Goal: Information Seeking & Learning: Learn about a topic

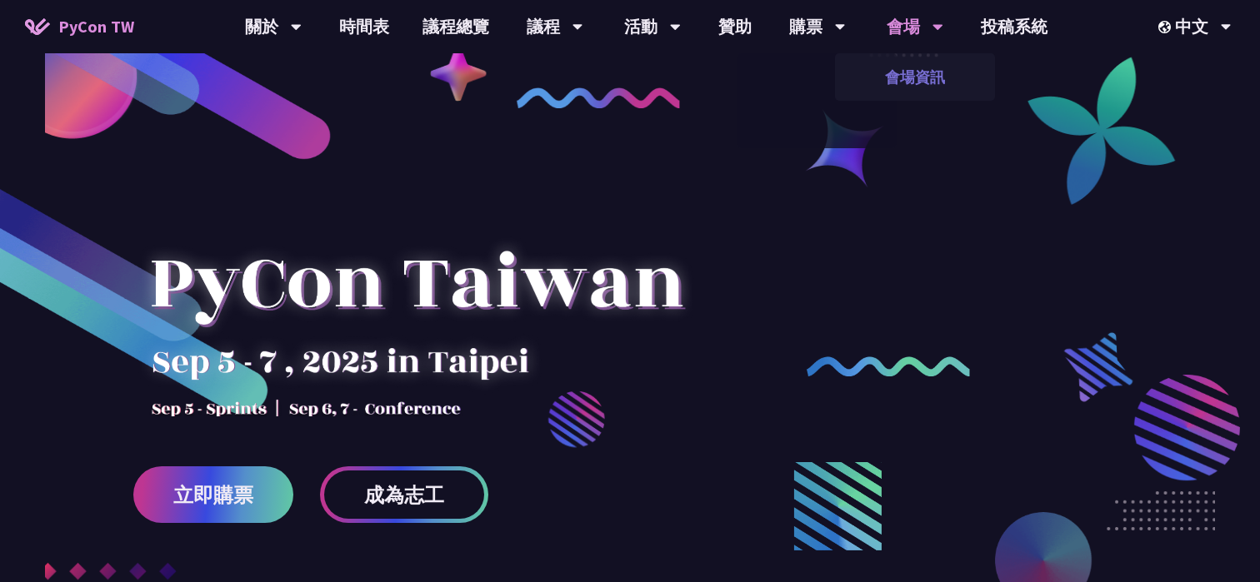
click at [916, 82] on link "會場資訊" at bounding box center [915, 76] width 160 height 39
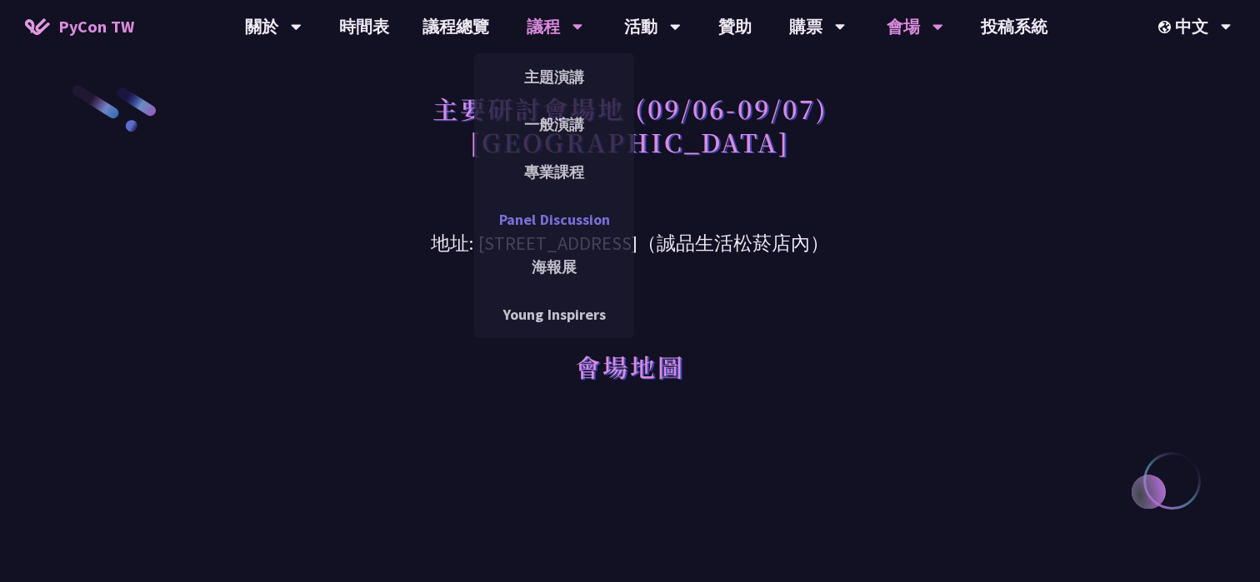
click at [553, 218] on link "Panel Discussion" at bounding box center [554, 219] width 160 height 39
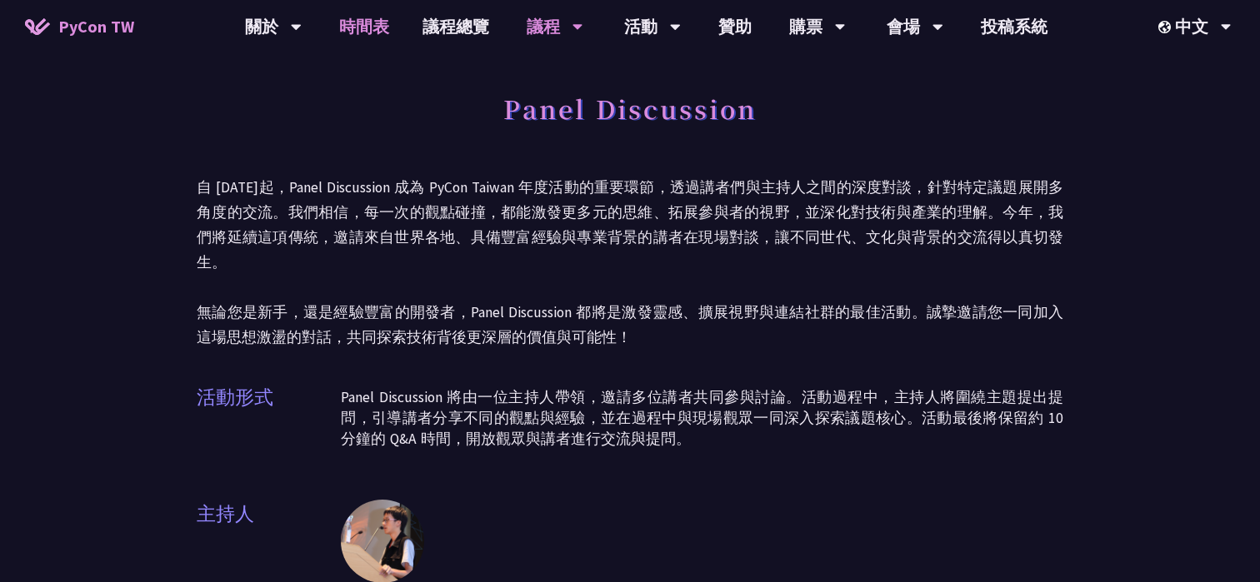
click at [357, 27] on link "時間表" at bounding box center [363, 26] width 83 height 53
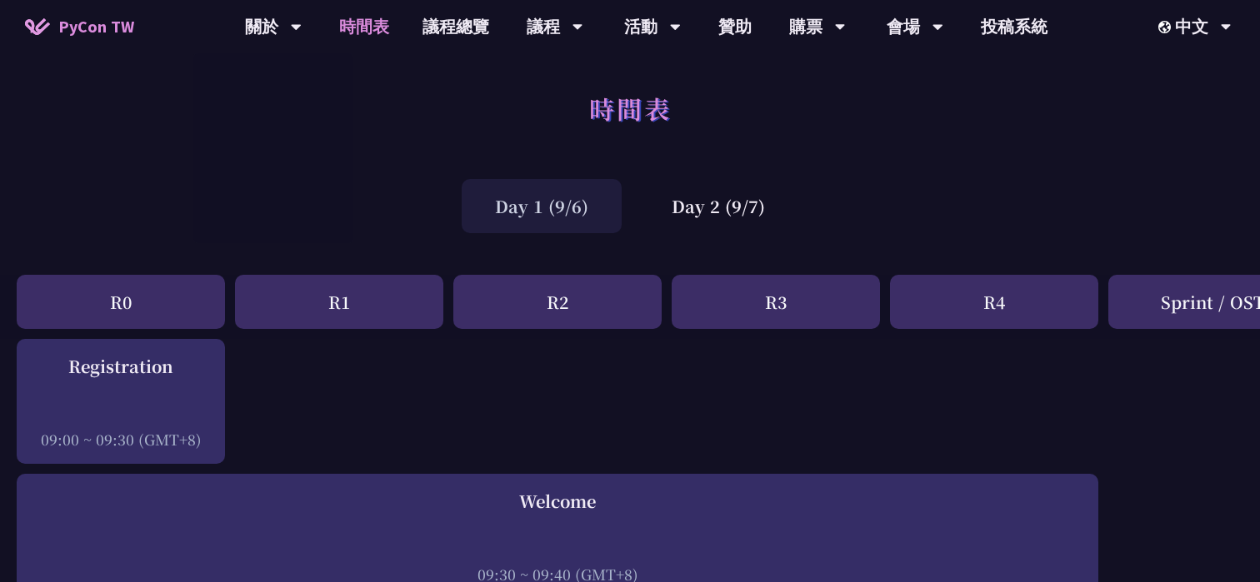
click at [127, 31] on span "PyCon TW" at bounding box center [96, 26] width 76 height 25
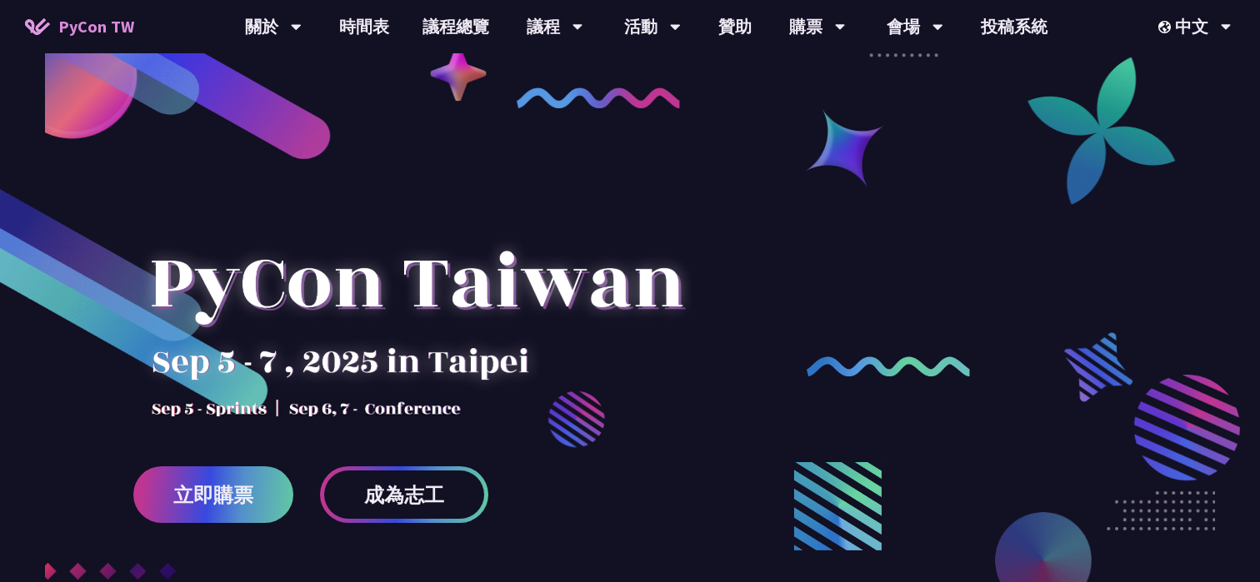
click at [854, 78] on div "立即購票 成為志工" at bounding box center [630, 312] width 1260 height 625
click at [640, 69] on div "立即購票 成為志工" at bounding box center [630, 312] width 1260 height 625
click at [302, 28] on div "活動" at bounding box center [273, 26] width 57 height 53
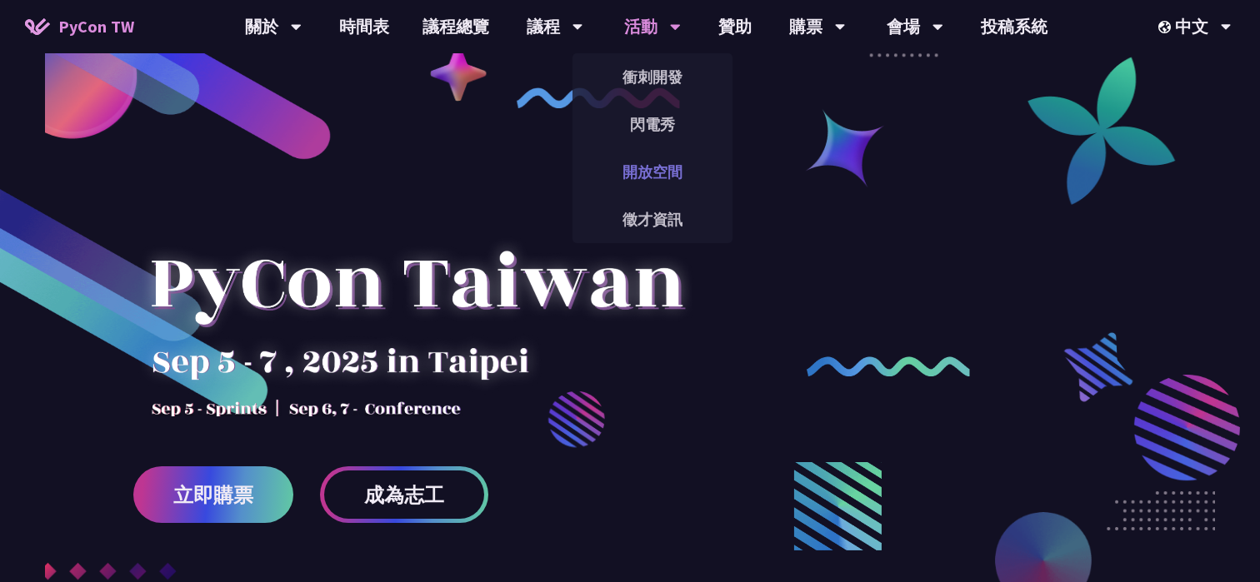
drag, startPoint x: 769, startPoint y: 116, endPoint x: 647, endPoint y: 168, distance: 132.5
click at [647, 168] on link "開放空間" at bounding box center [652, 171] width 160 height 39
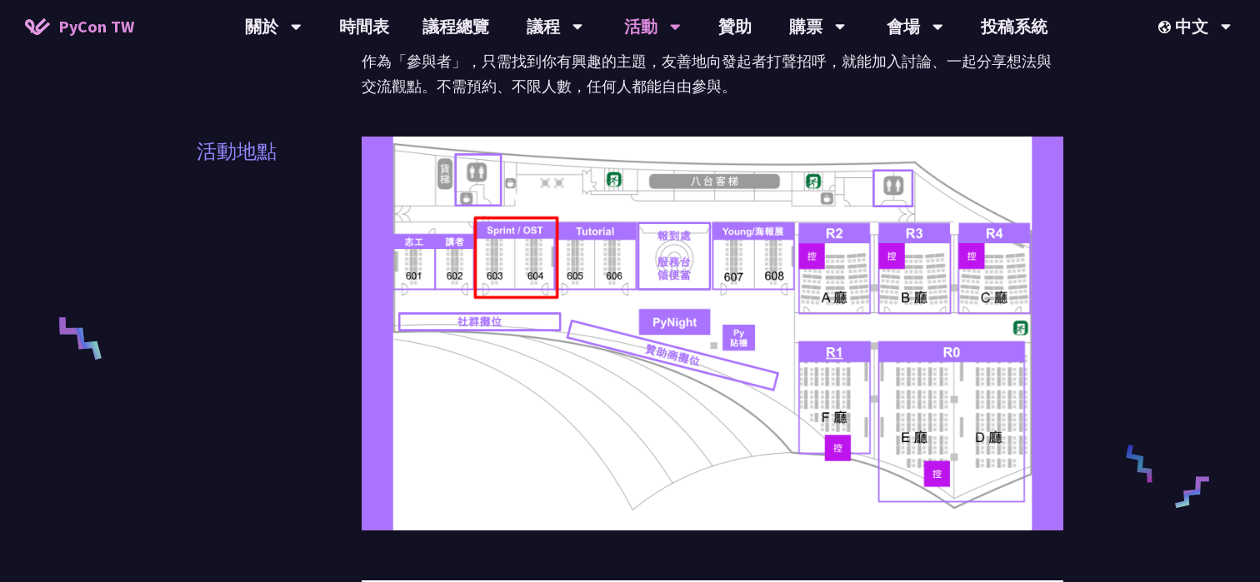
scroll to position [494, 0]
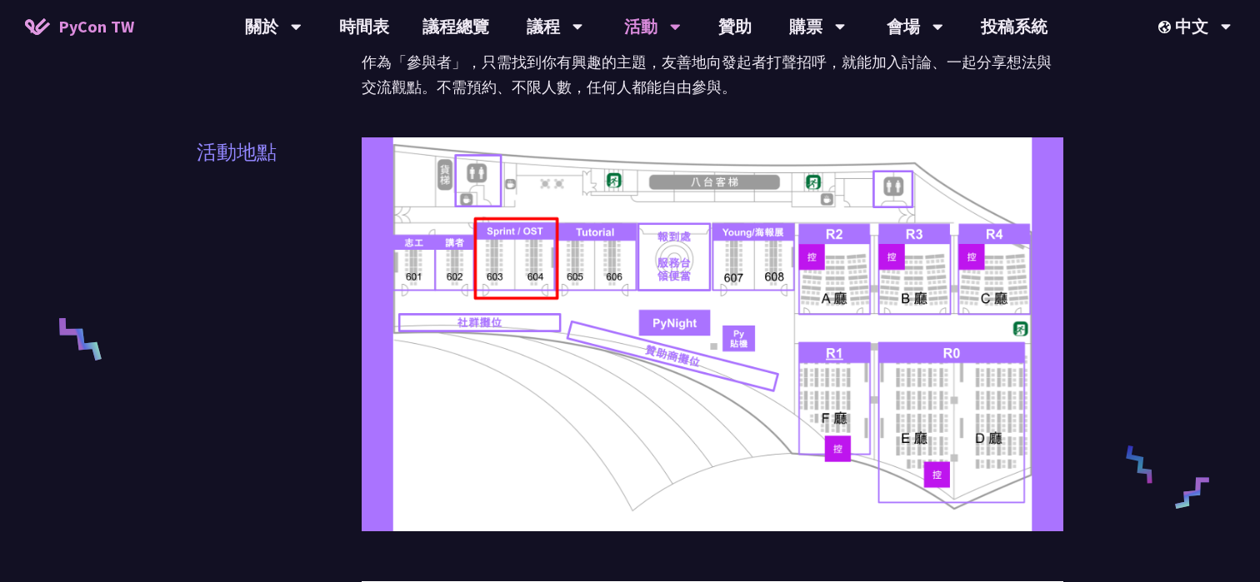
click at [683, 104] on div "很簡單，只要人到場就可以參加！ 每個人都可以是發起者，也可以是參與者。 作為「發起者」，你可以提出任何想討論的主題，在桌子上擺上小白板並寫上題目，並協助引導對…" at bounding box center [712, 10] width 701 height 221
click at [377, 30] on link "時間表" at bounding box center [363, 26] width 83 height 53
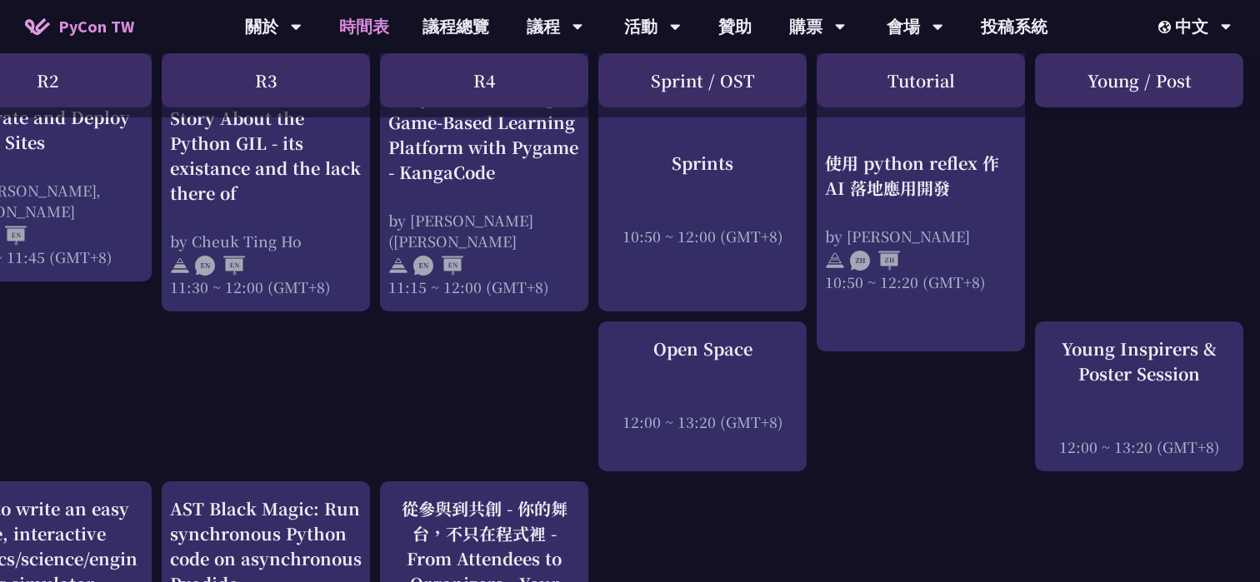
scroll to position [1039, 510]
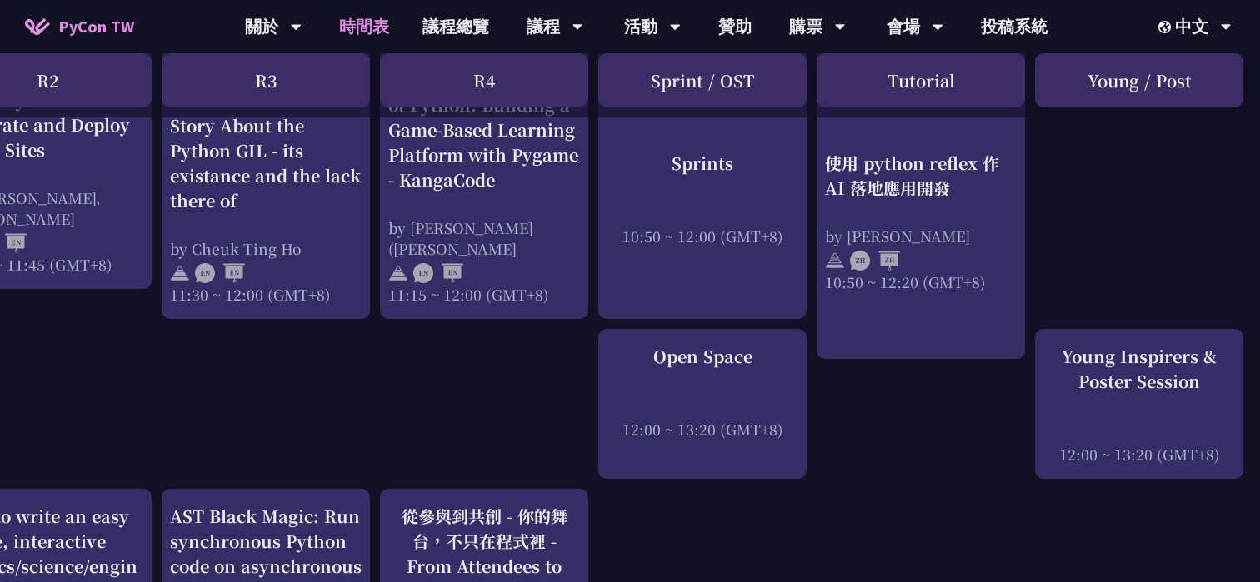
drag, startPoint x: 1075, startPoint y: 81, endPoint x: 1218, endPoint y: 80, distance: 143.3
click at [1218, 78] on div "Young / Post" at bounding box center [1139, 80] width 208 height 54
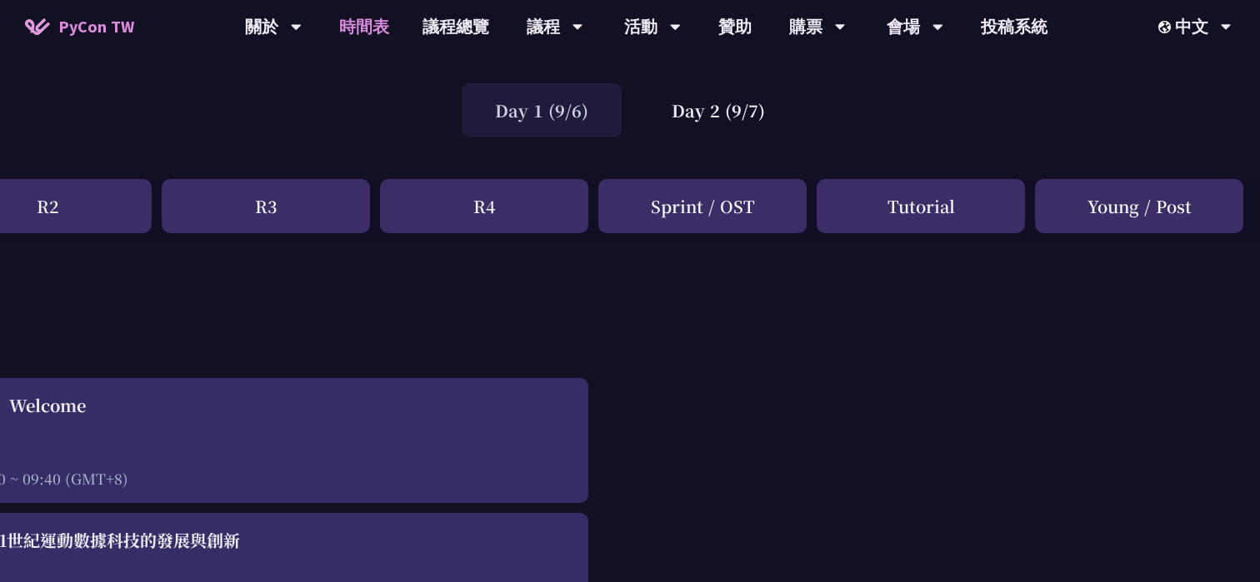
scroll to position [66, 510]
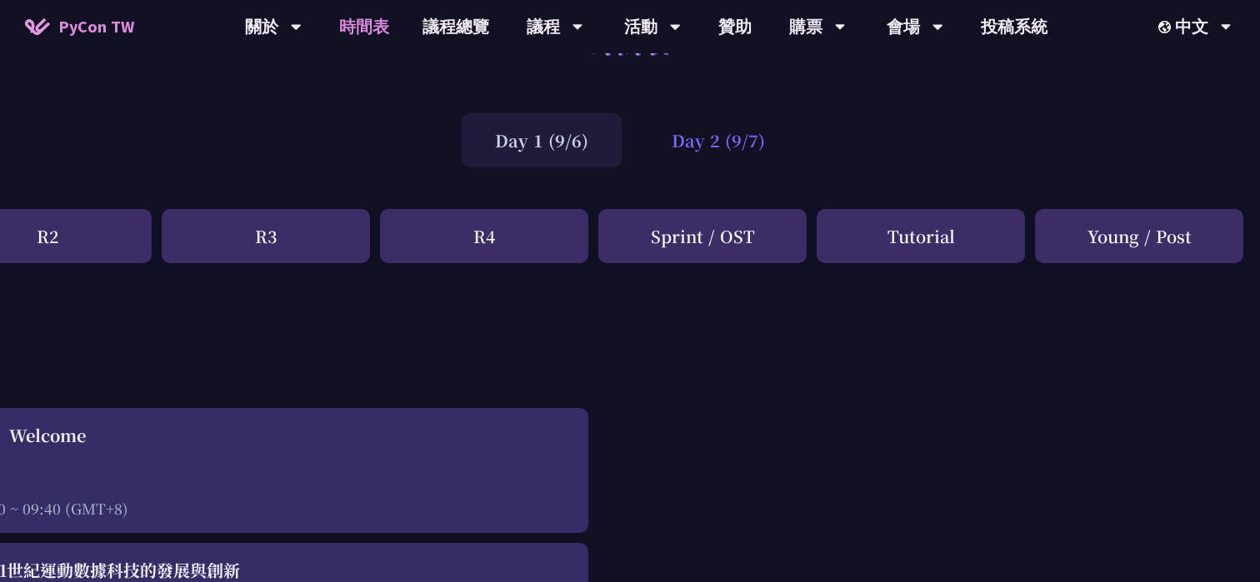
click at [714, 137] on div "Day 2 (9/7)" at bounding box center [718, 140] width 160 height 54
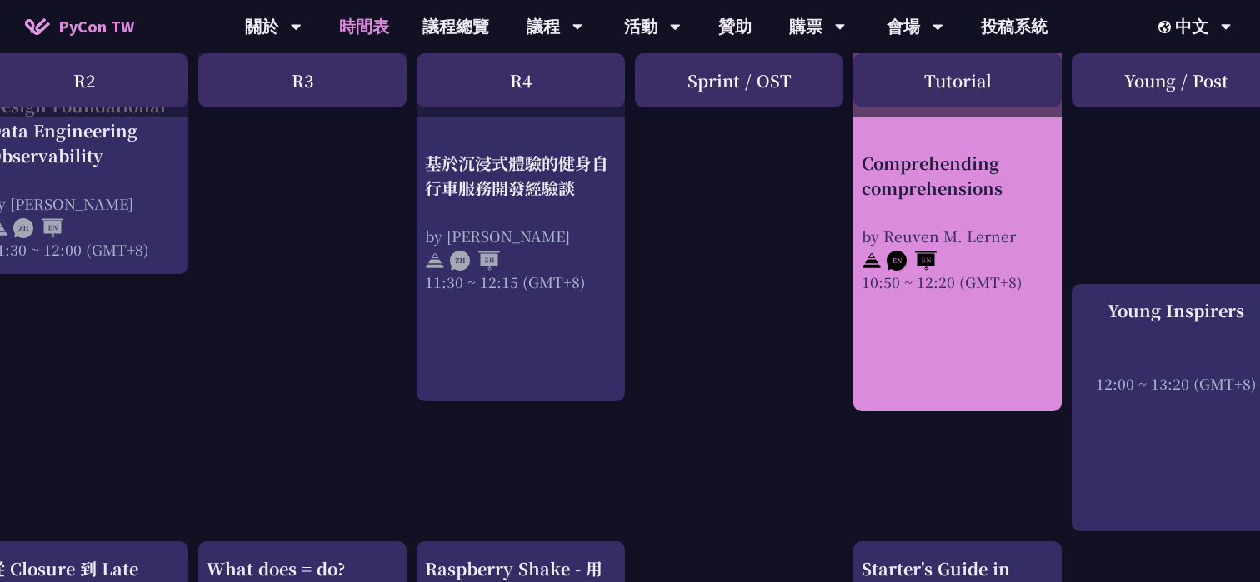
scroll to position [1053, 510]
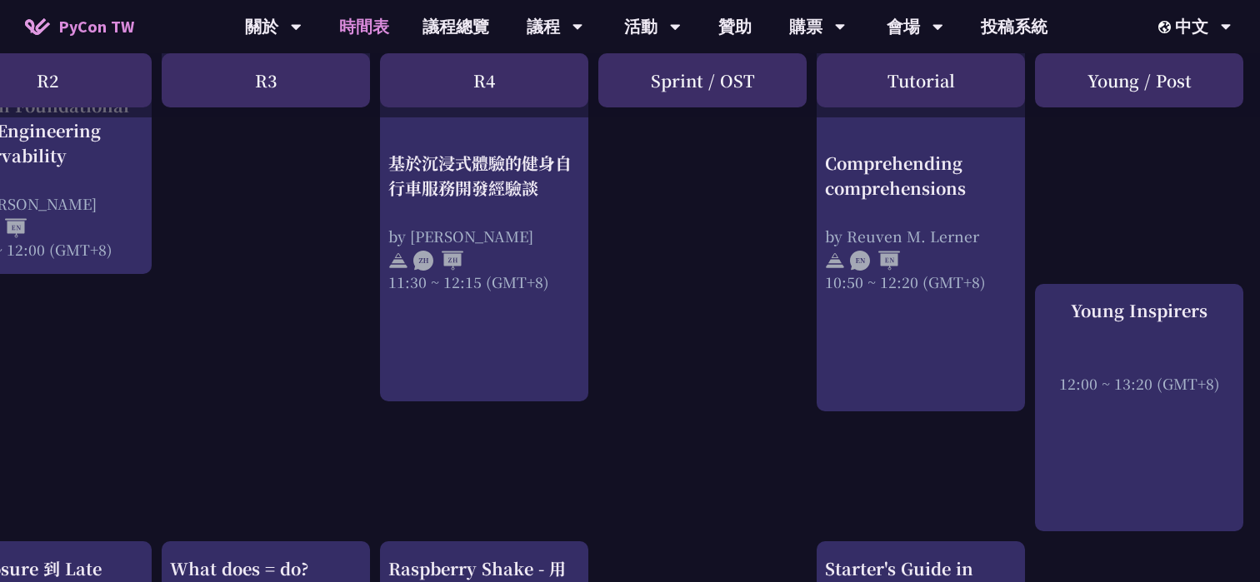
drag, startPoint x: 1088, startPoint y: 85, endPoint x: 1256, endPoint y: 81, distance: 168.3
click at [1256, 83] on div "R0 R1 R2 R3 R4 Sprint / OST Tutorial Young / Post" at bounding box center [374, 85] width 1769 height 64
click at [1164, 115] on div "R0 R1 R2 R3 R4 Sprint / OST Tutorial Young / Post" at bounding box center [374, 85] width 1769 height 64
drag, startPoint x: 1189, startPoint y: 86, endPoint x: 1085, endPoint y: 85, distance: 103.3
click at [1085, 85] on div "Young / Post" at bounding box center [1139, 80] width 208 height 54
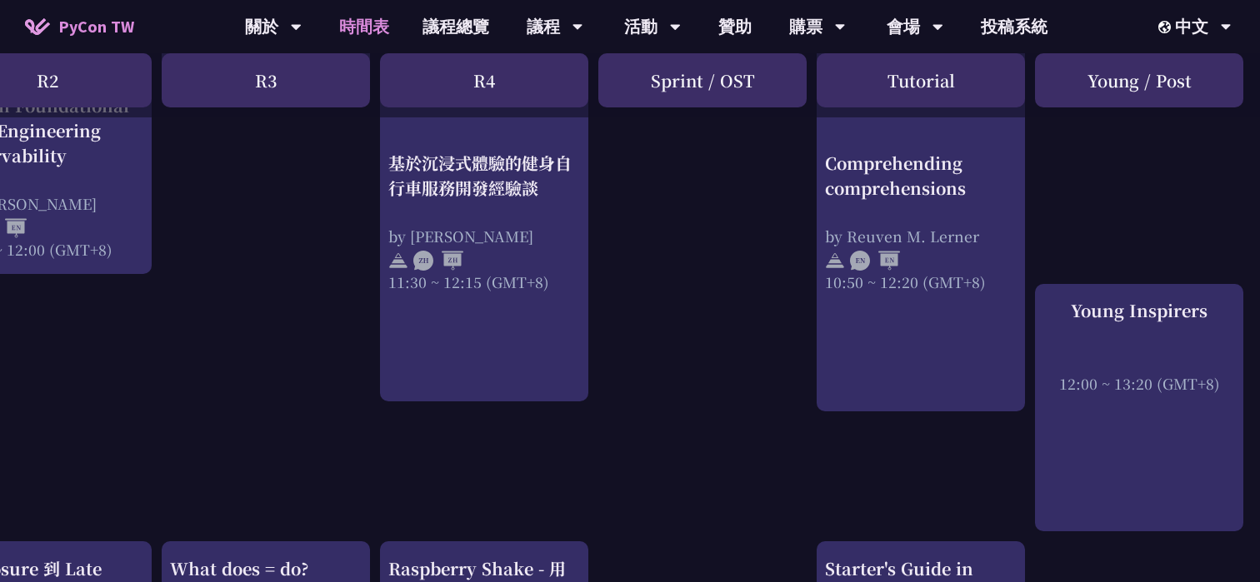
click at [1129, 174] on div "print("Hello World")，然後呢？ by 高見龍 10:50 ~ 11:35 (GMT+8) What does = do? by Reuve…" at bounding box center [374, 543] width 1769 height 2515
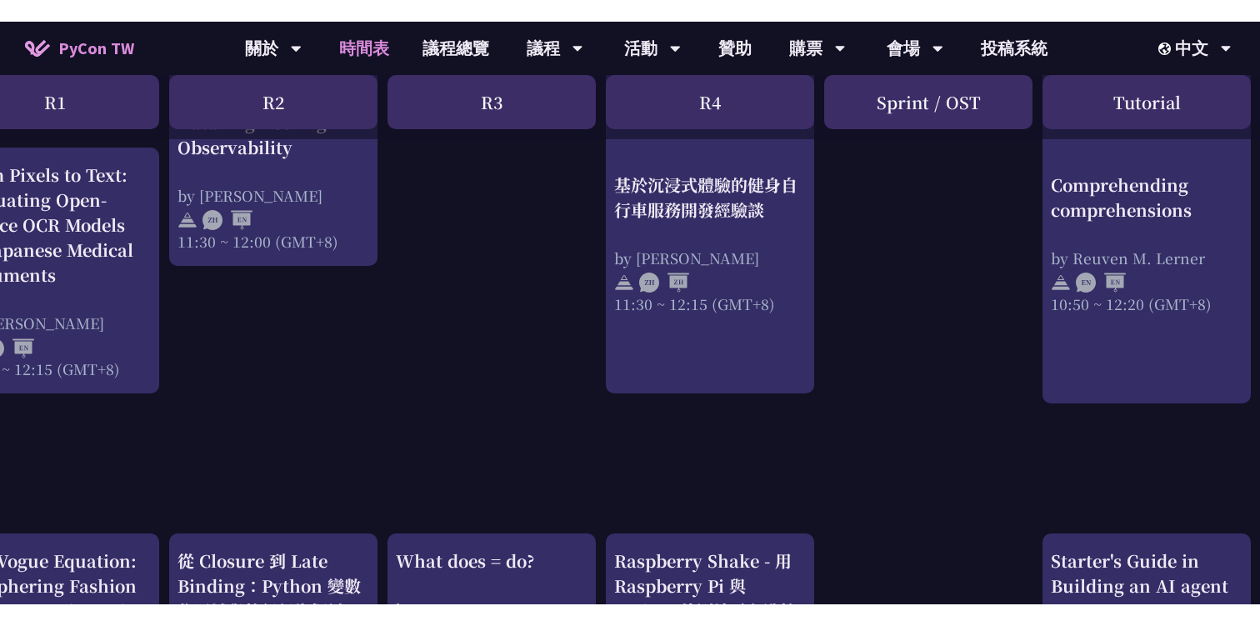
scroll to position [1083, 510]
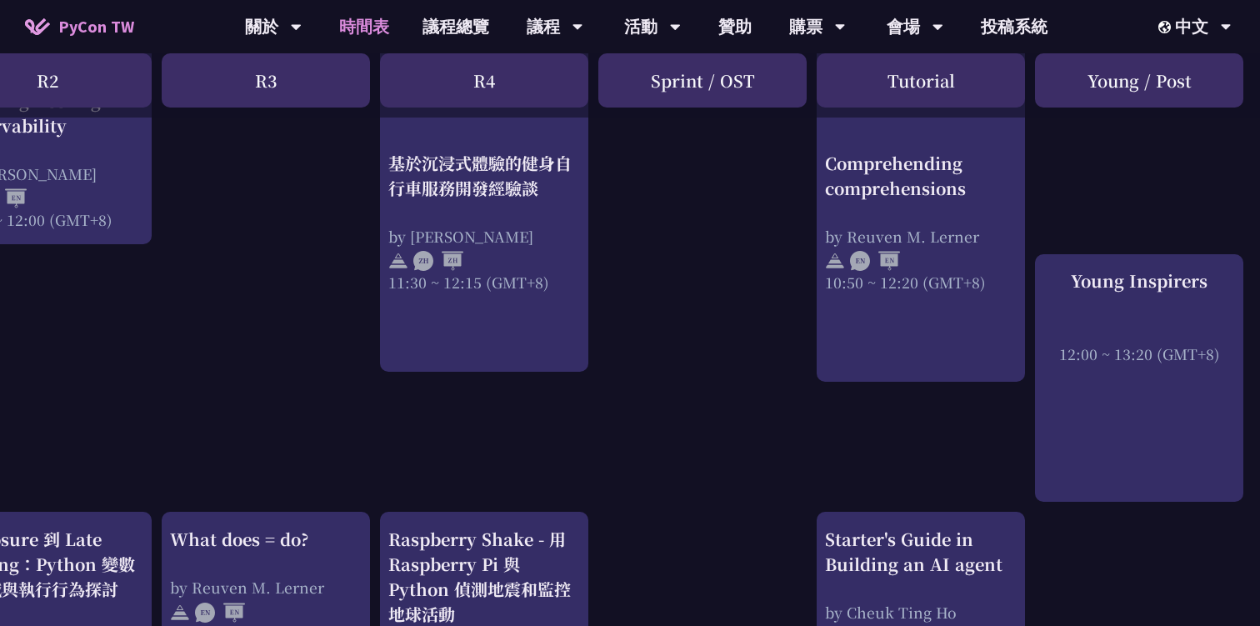
click at [780, 316] on div "print("Hello World")，然後呢？ by 高見龍 10:50 ~ 11:35 (GMT+8) What does = do? by Reuve…" at bounding box center [374, 513] width 1769 height 2515
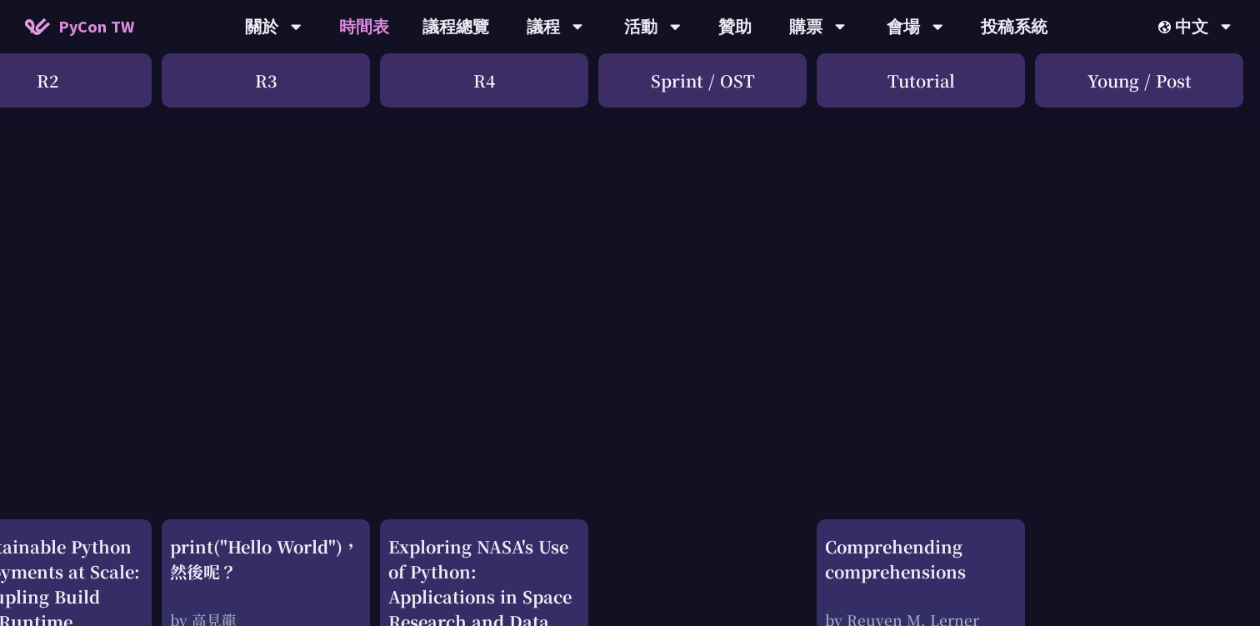
scroll to position [0, 510]
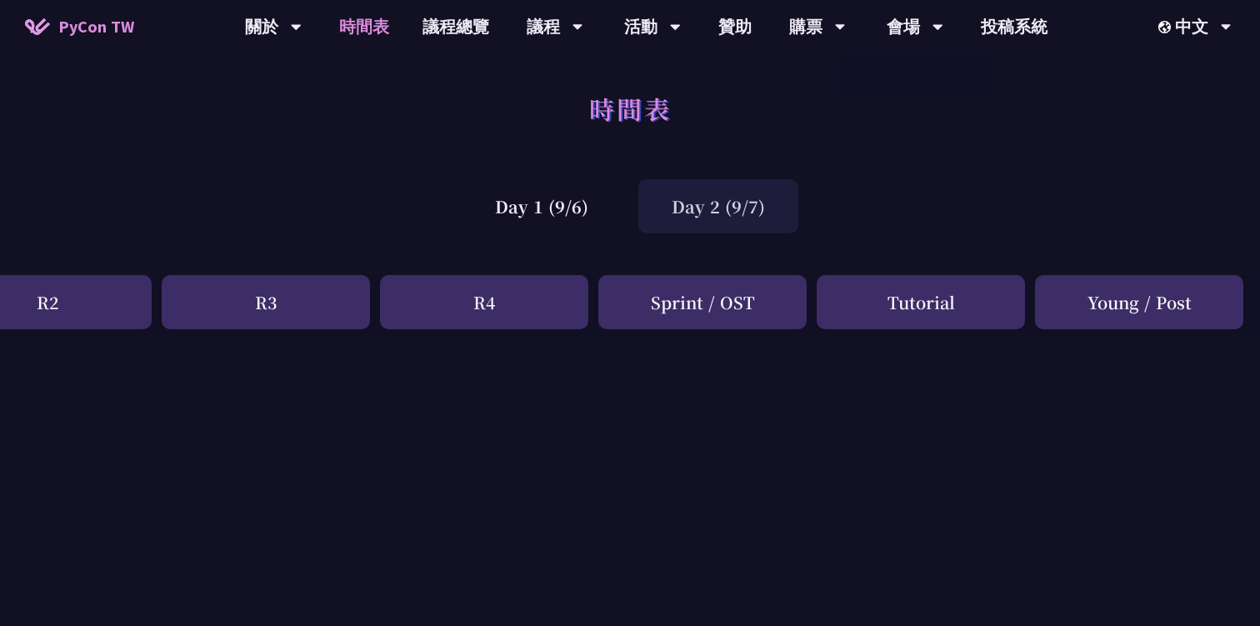
click at [877, 165] on div "時間表" at bounding box center [630, 126] width 1260 height 87
click at [847, 126] on div "時間表" at bounding box center [630, 126] width 1260 height 87
click at [804, 152] on div "時間表" at bounding box center [630, 126] width 1260 height 87
click at [542, 208] on div "Day 1 (9/6)" at bounding box center [542, 206] width 160 height 54
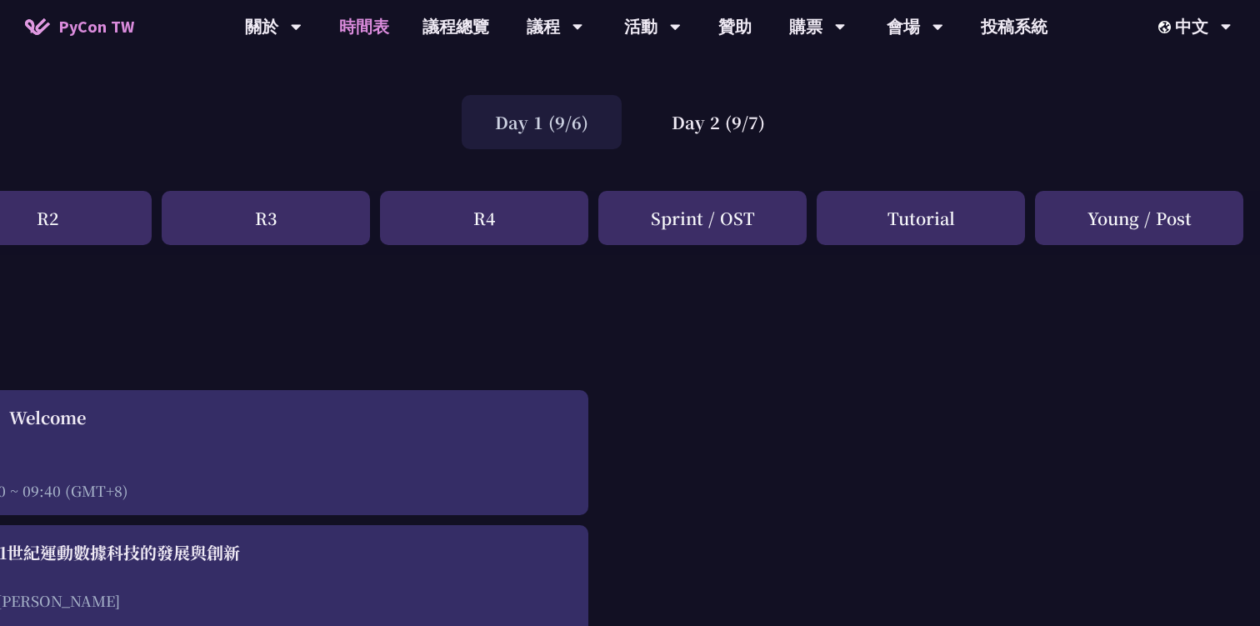
scroll to position [104, 510]
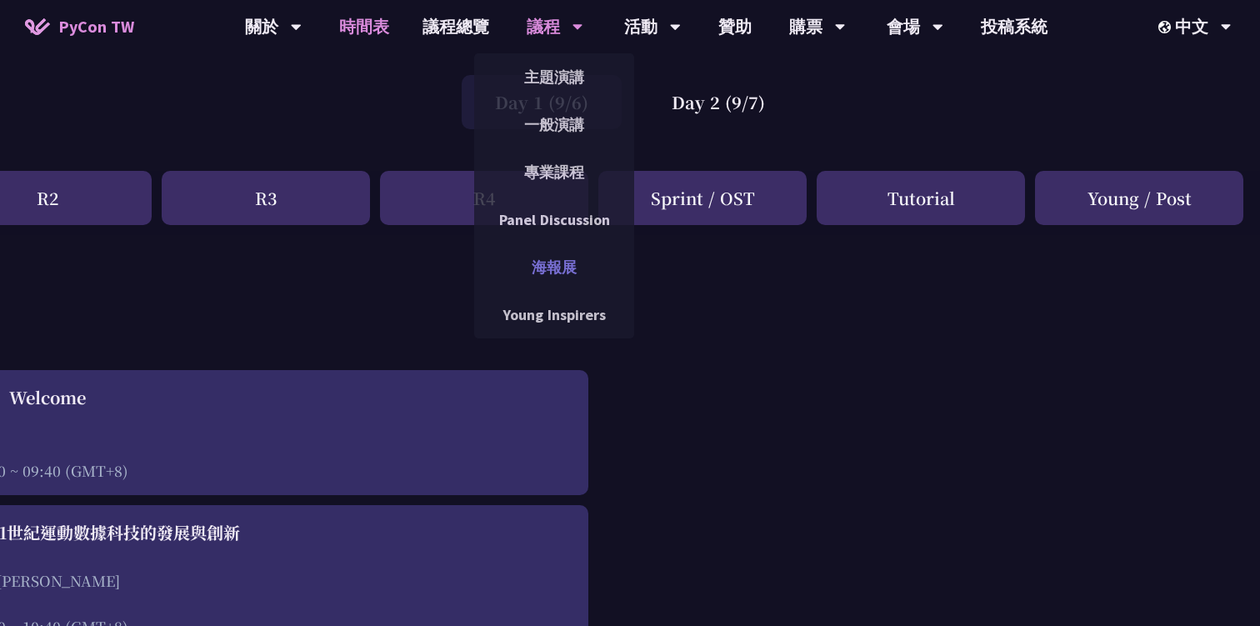
click at [550, 274] on link "海報展" at bounding box center [554, 266] width 160 height 39
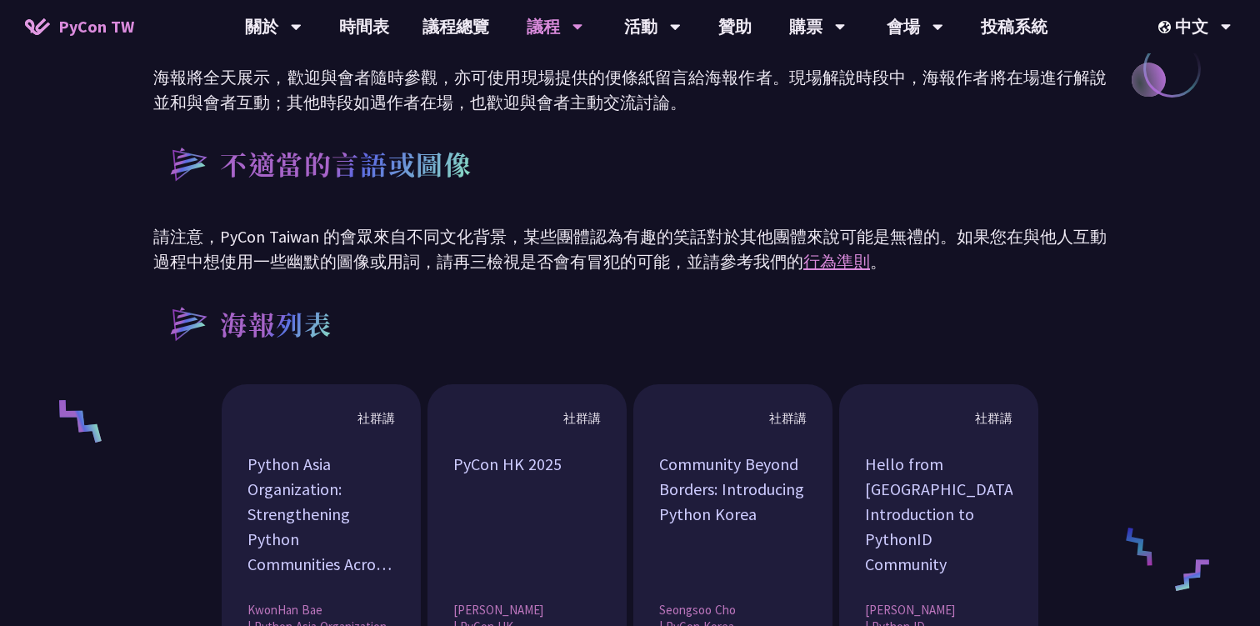
scroll to position [220, 0]
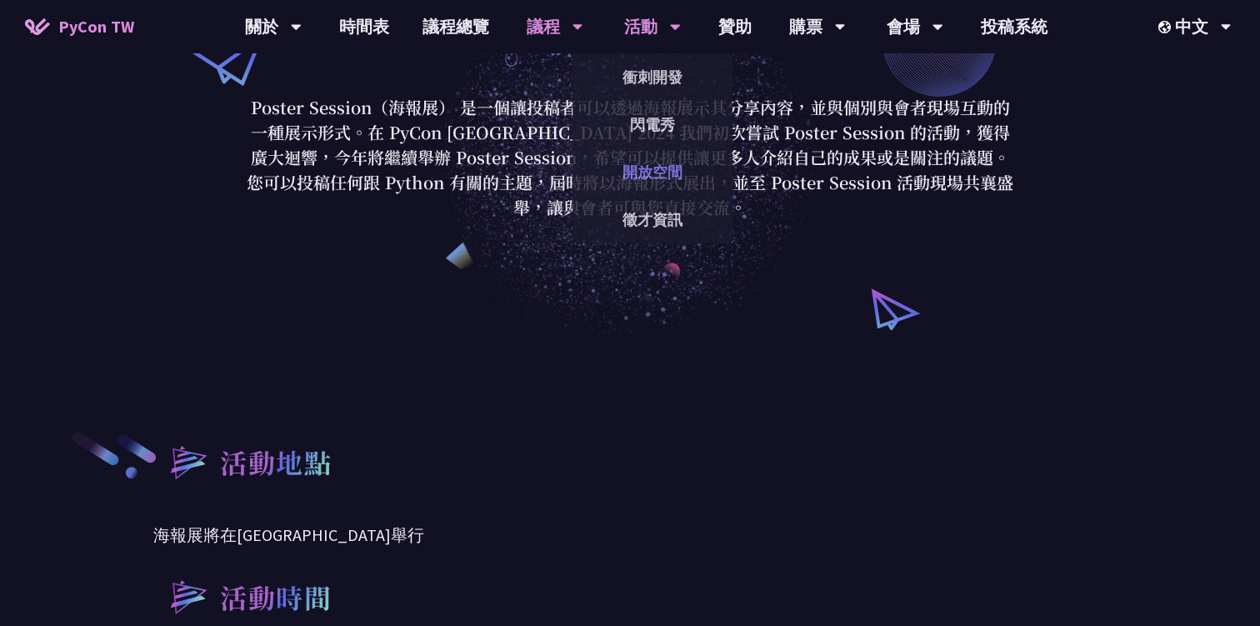
click at [633, 173] on link "開放空間" at bounding box center [652, 171] width 160 height 39
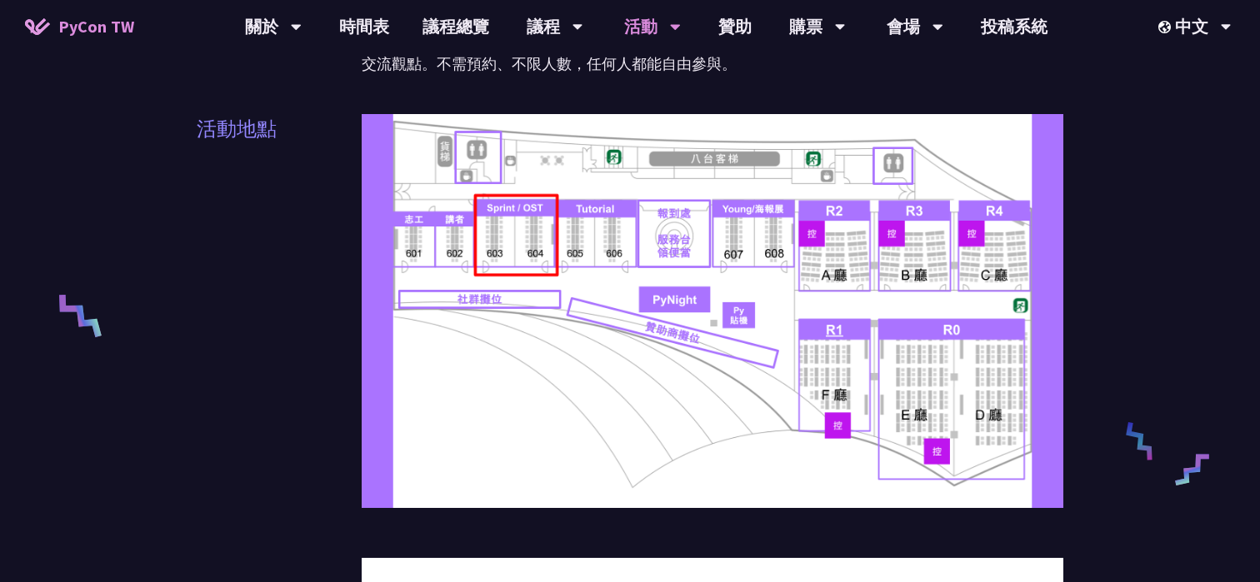
scroll to position [506, 0]
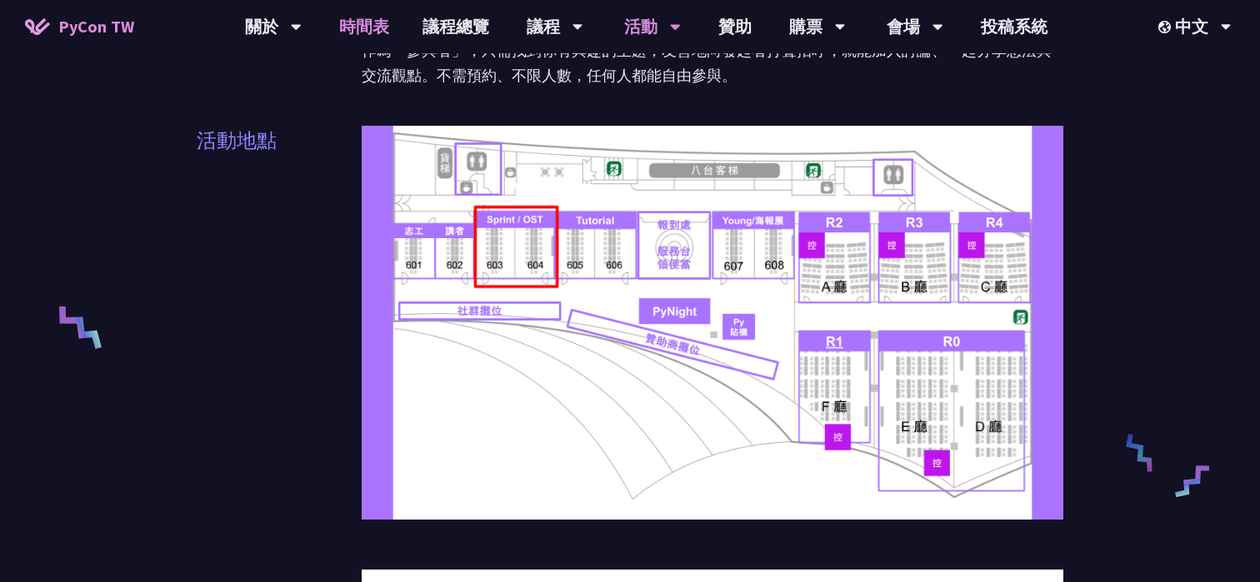
click at [384, 27] on link "時間表" at bounding box center [363, 26] width 83 height 53
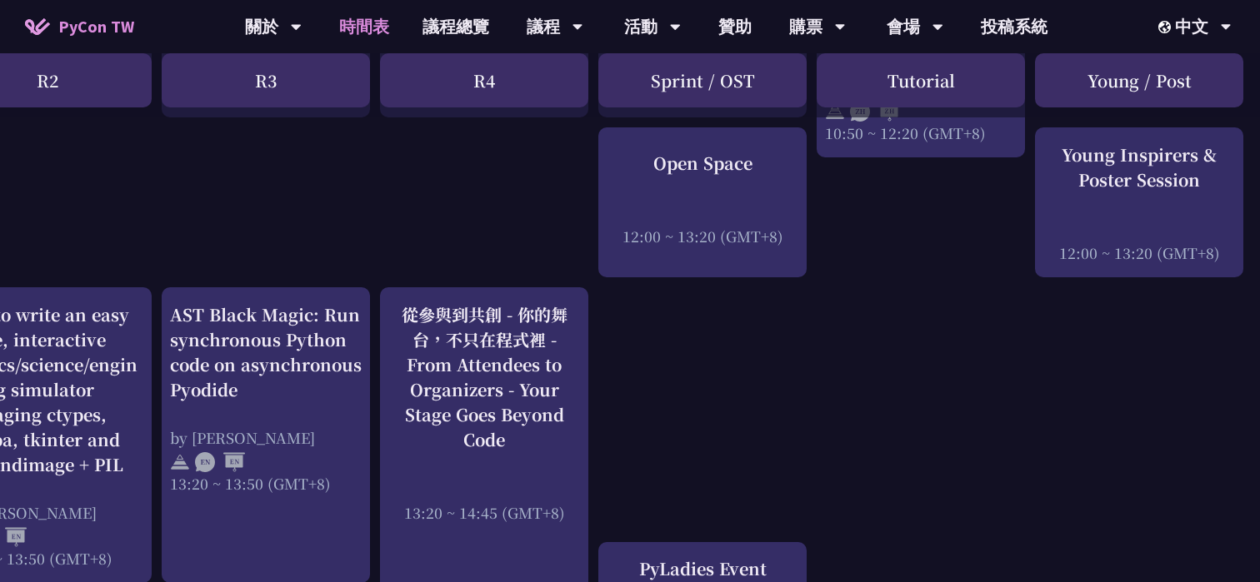
scroll to position [1231, 510]
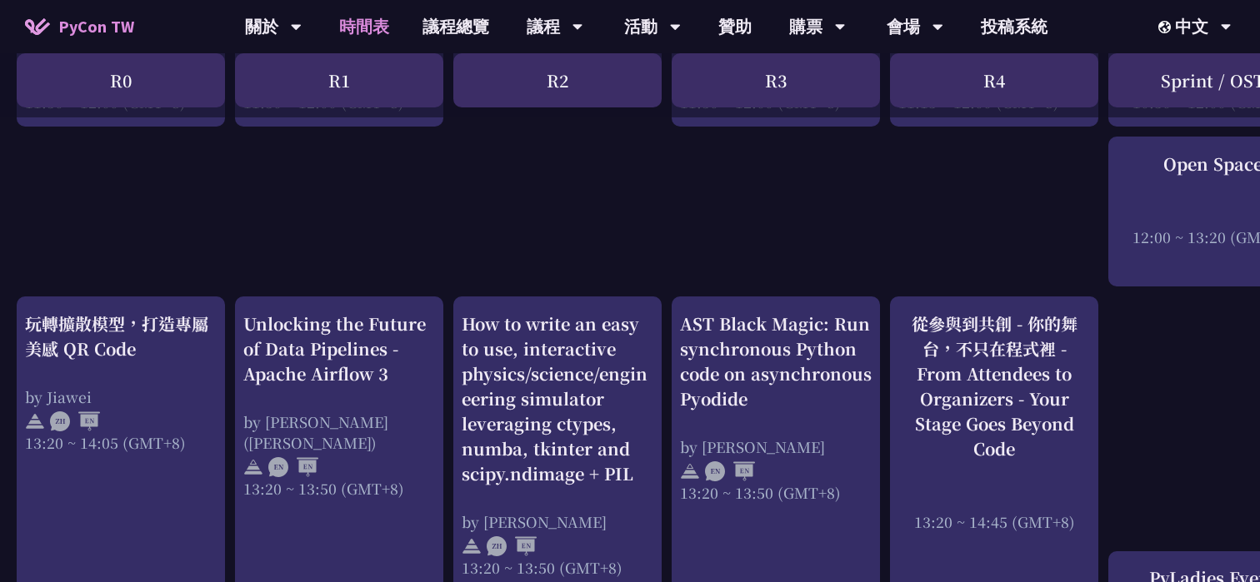
scroll to position [506, 0]
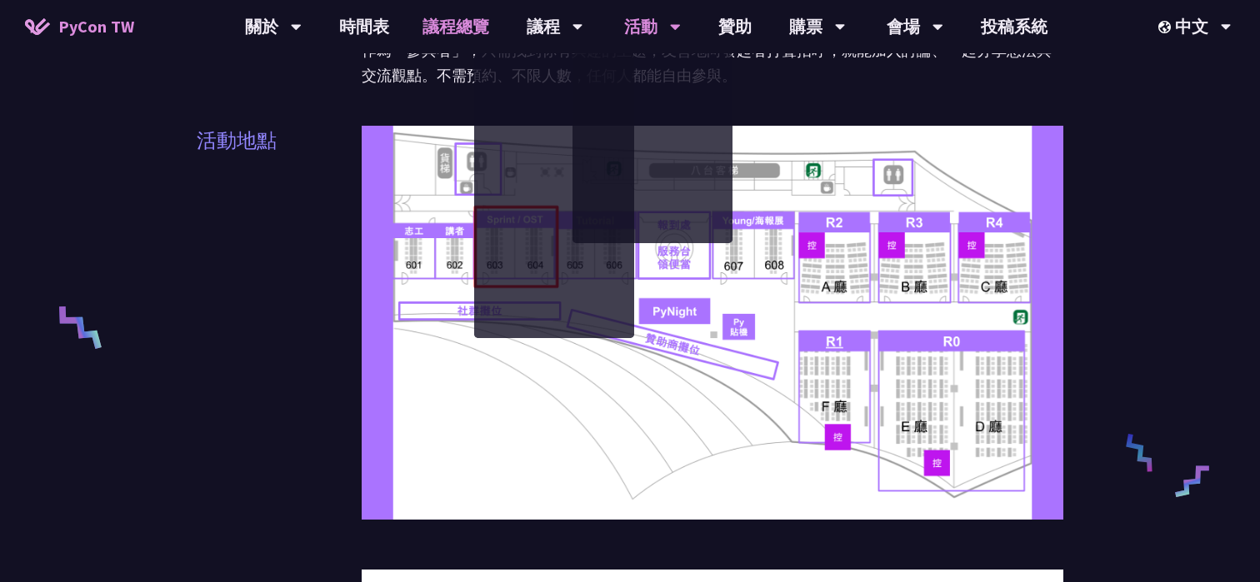
click at [442, 22] on link "議程總覽" at bounding box center [456, 26] width 100 height 53
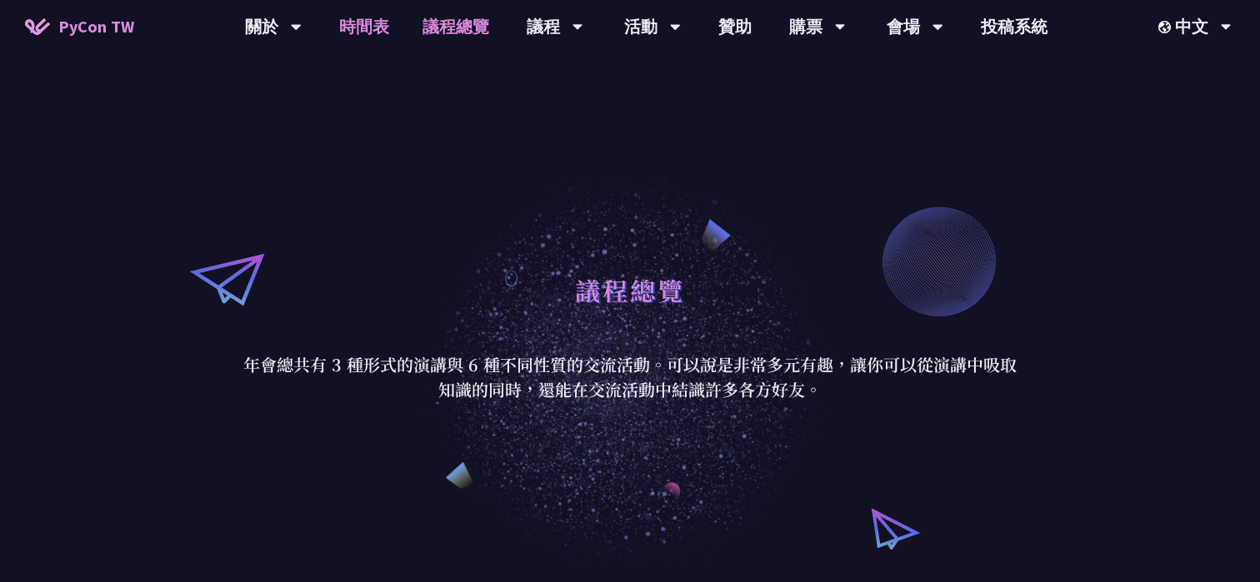
click at [342, 18] on link "時間表" at bounding box center [363, 26] width 83 height 53
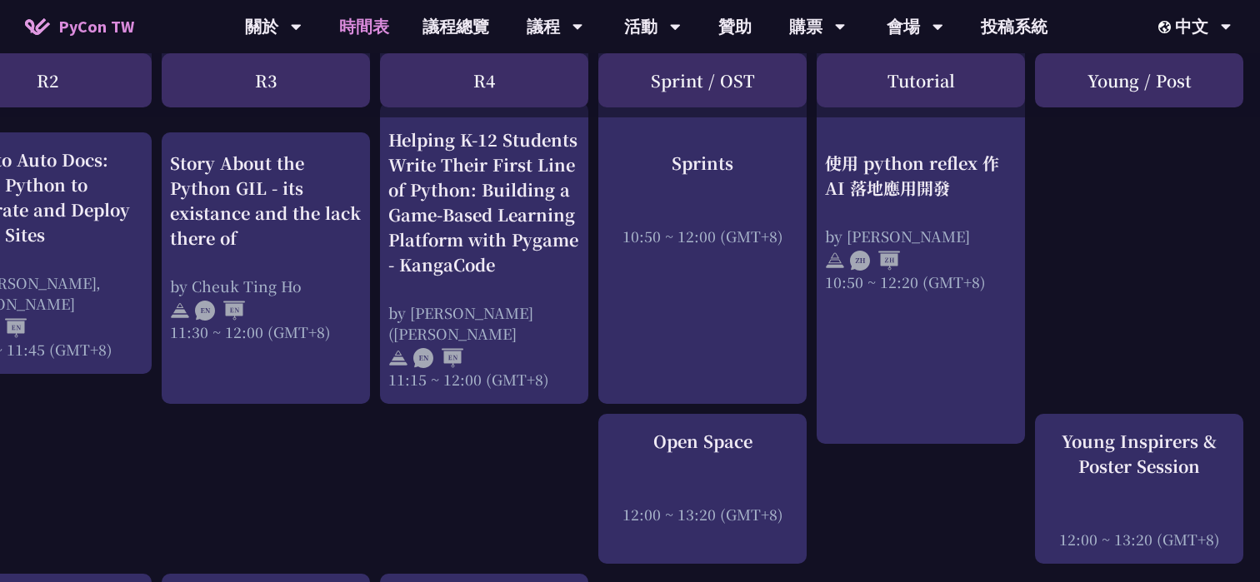
scroll to position [0, 510]
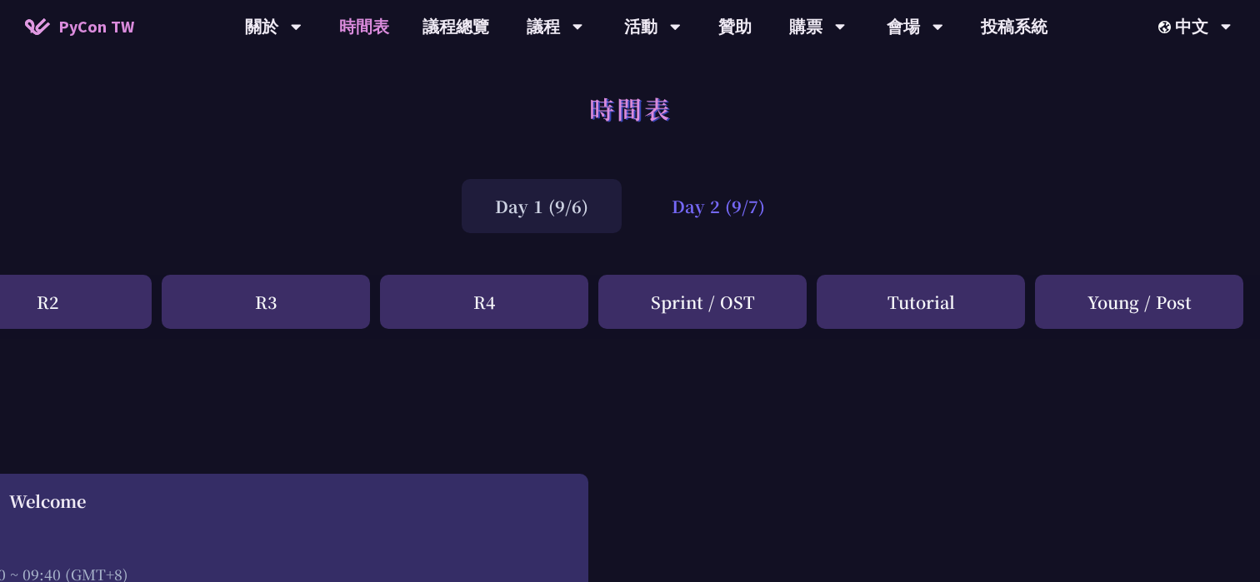
click at [701, 222] on div "Day 2 (9/7)" at bounding box center [718, 206] width 160 height 54
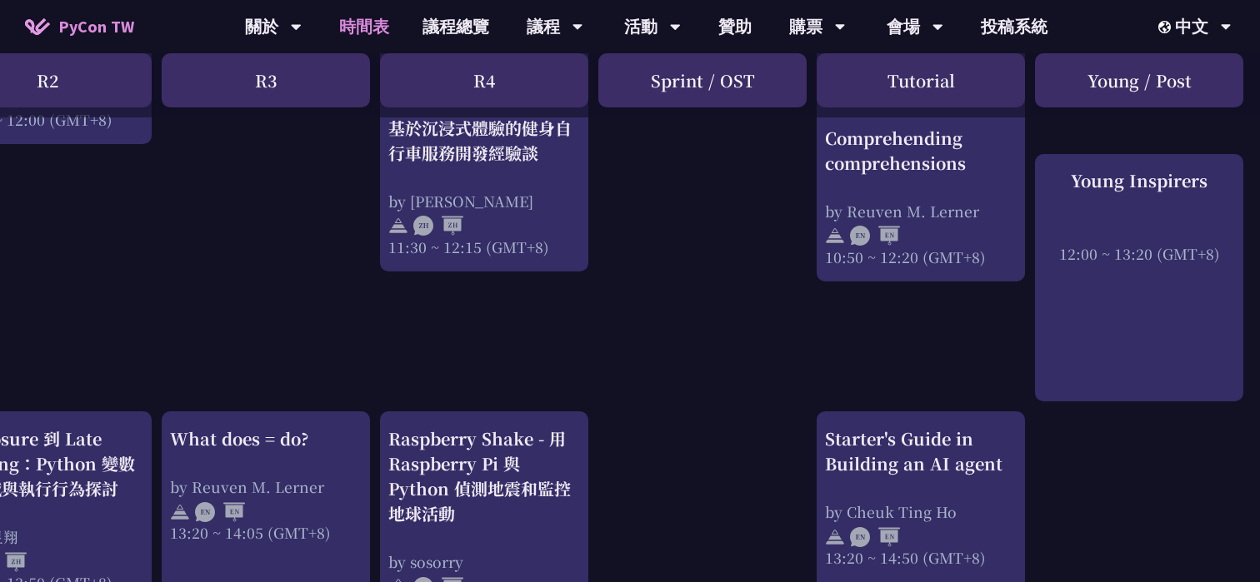
scroll to position [1185, 510]
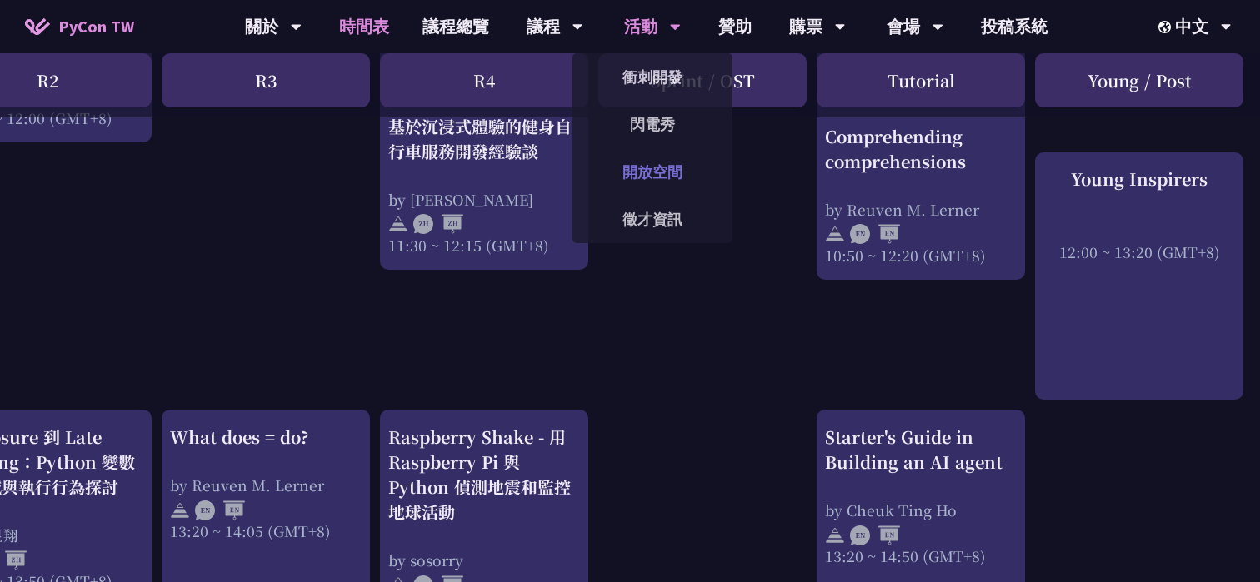
click at [661, 173] on link "開放空間" at bounding box center [652, 171] width 160 height 39
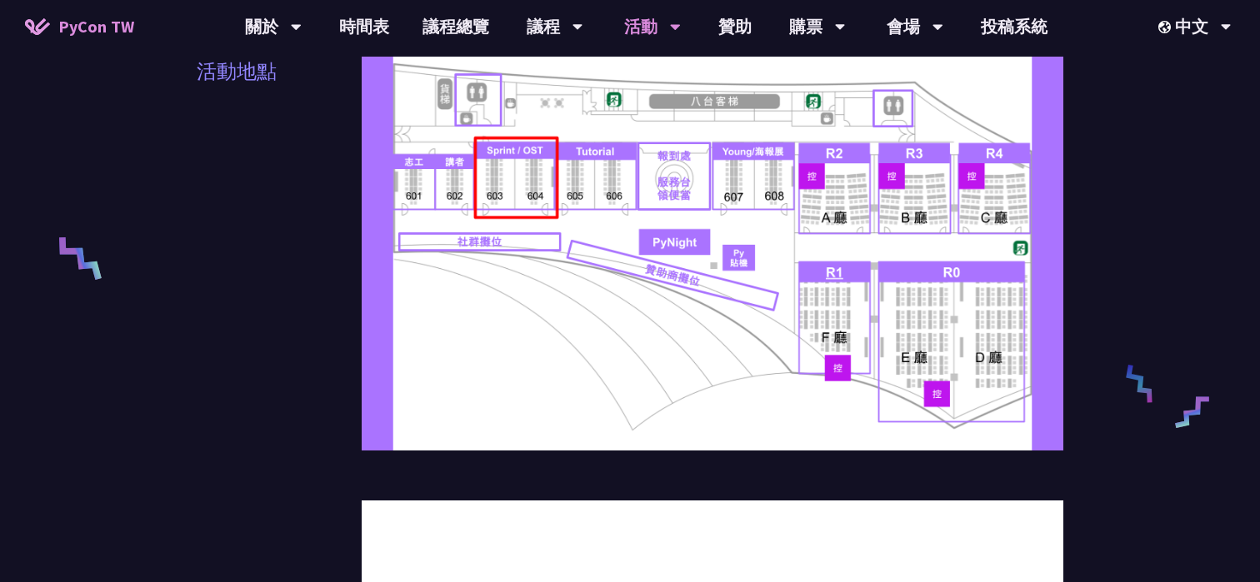
scroll to position [562, 0]
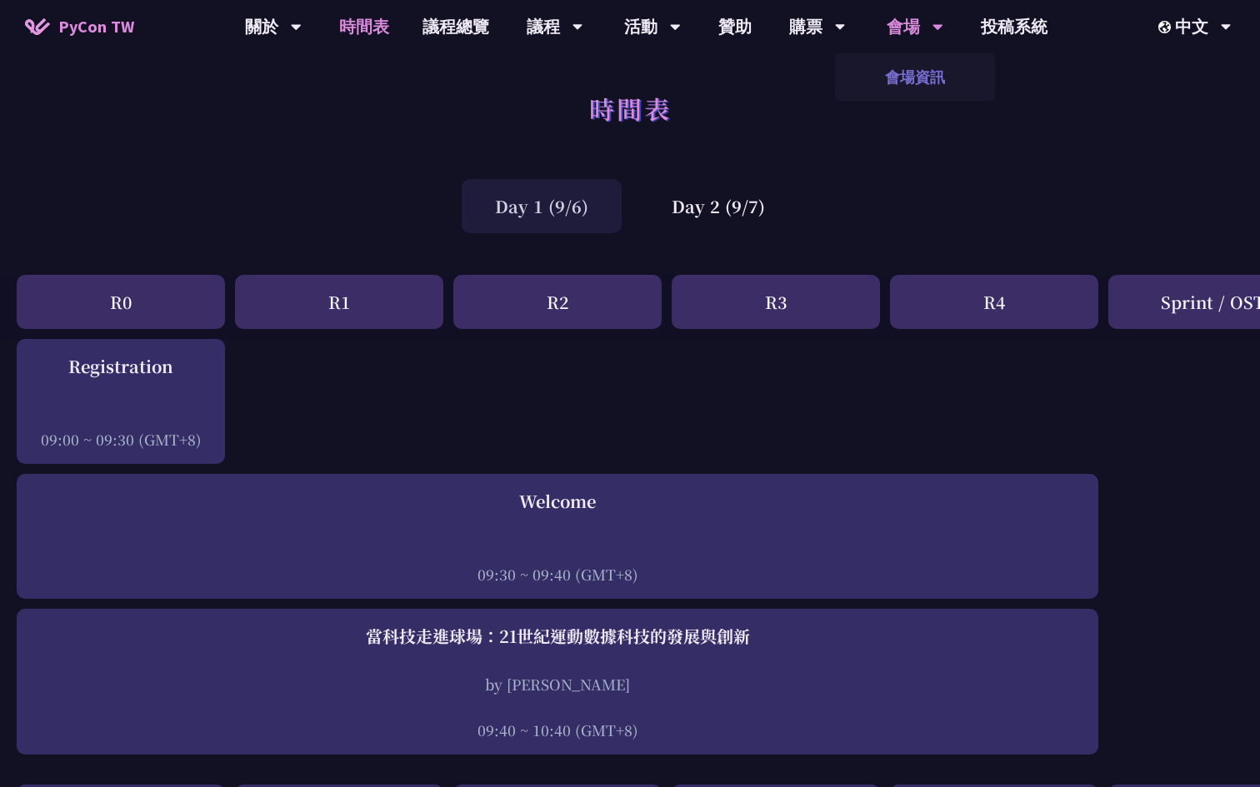
click at [908, 79] on link "會場資訊" at bounding box center [915, 76] width 160 height 39
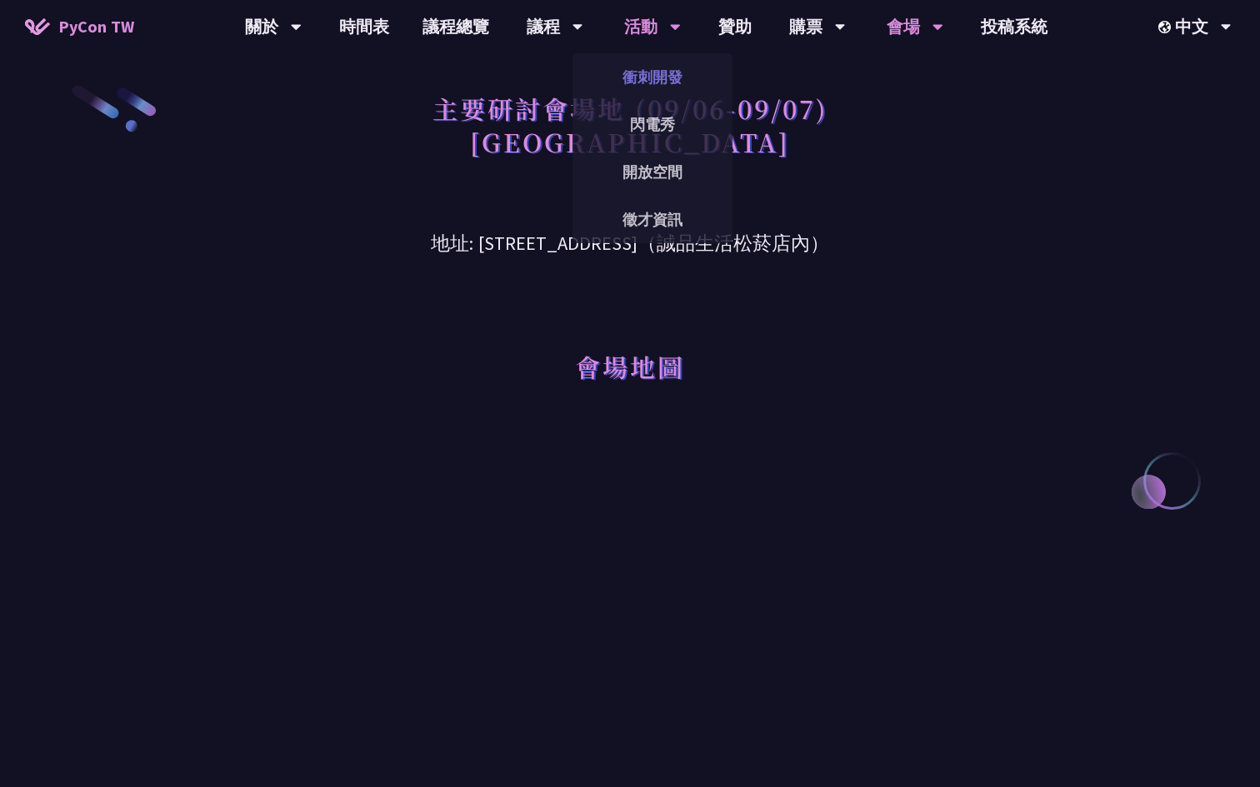
click at [643, 80] on link "衝刺開發" at bounding box center [652, 76] width 160 height 39
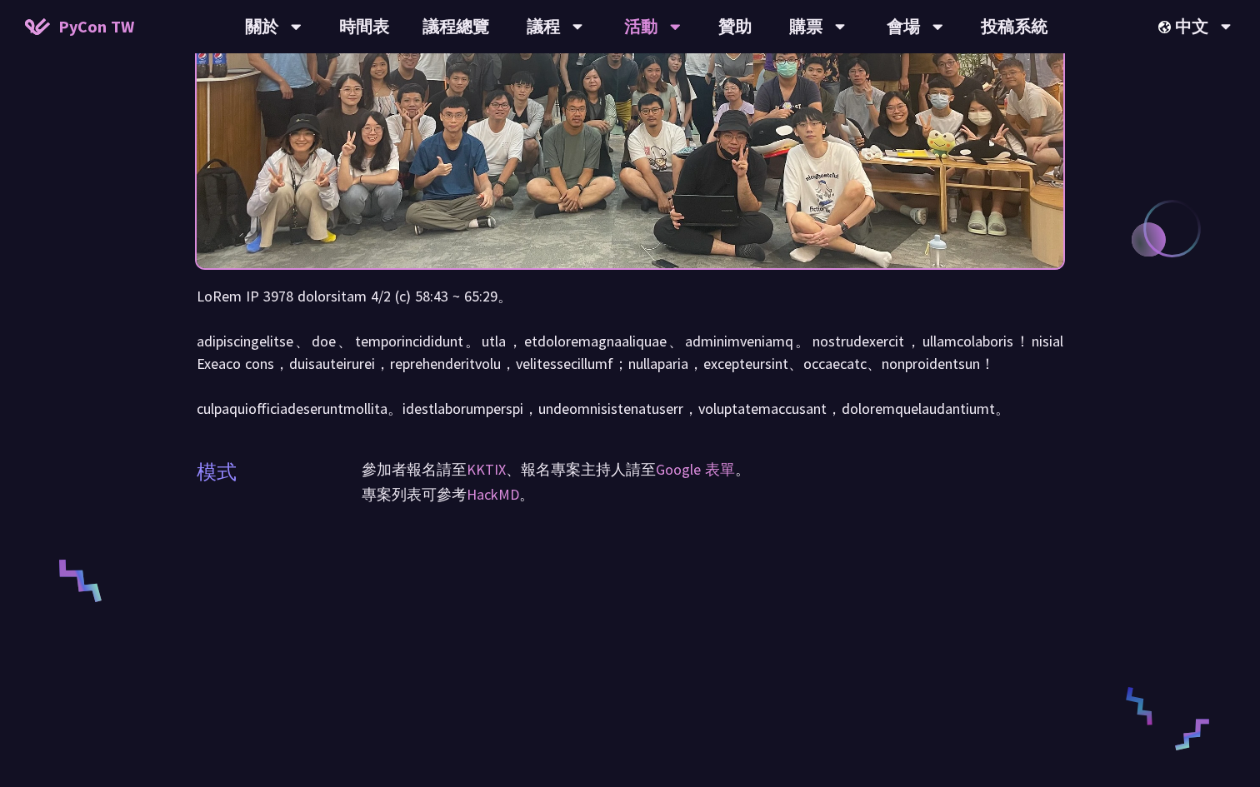
click at [582, 420] on p at bounding box center [630, 352] width 866 height 135
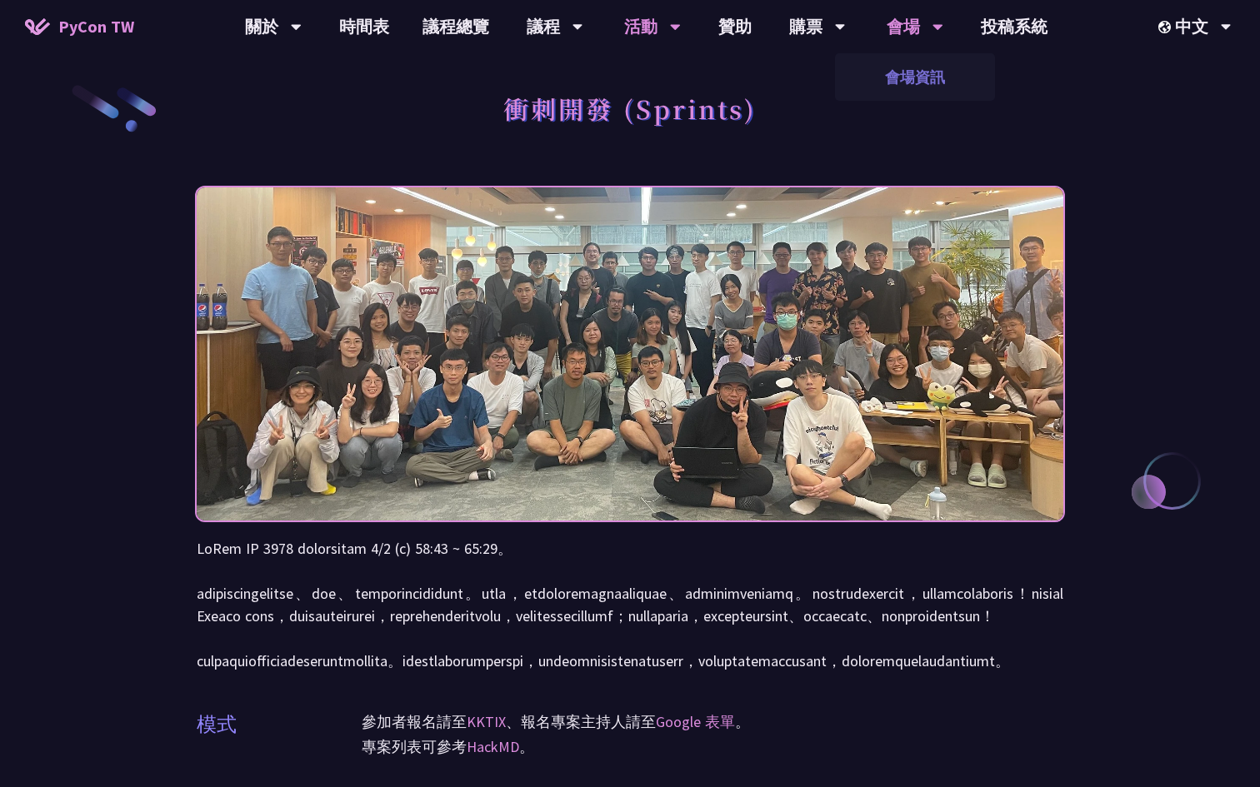
click at [901, 77] on link "會場資訊" at bounding box center [915, 76] width 160 height 39
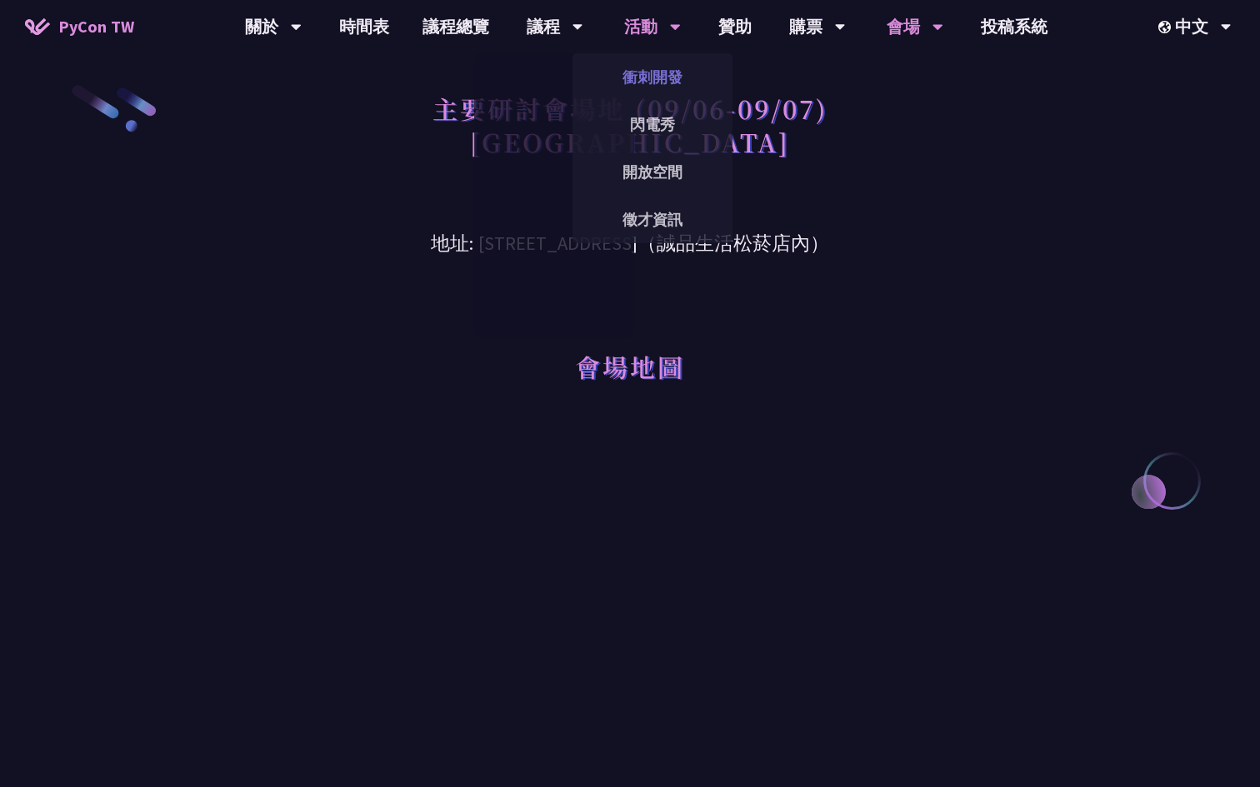
click at [646, 80] on link "衝刺開發" at bounding box center [652, 76] width 160 height 39
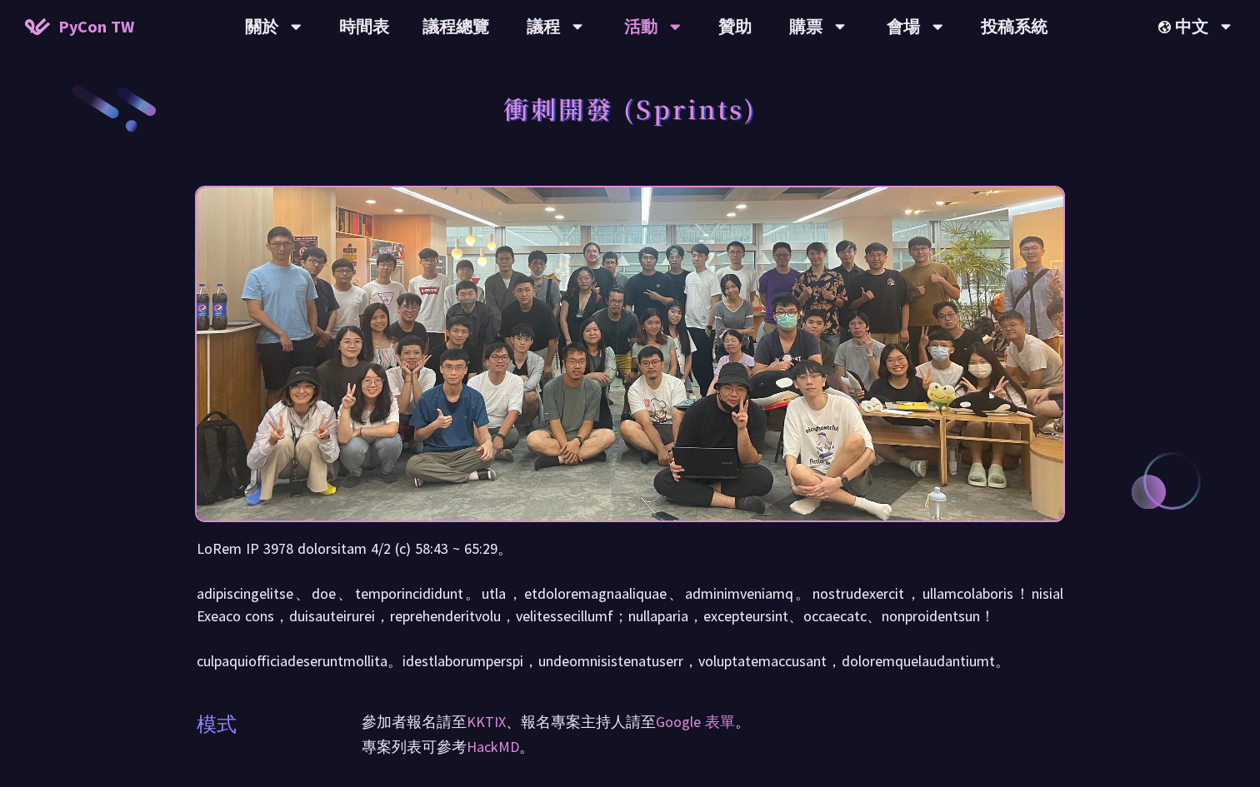
click at [508, 132] on h1 "衝刺開發 (Sprints)" at bounding box center [629, 108] width 253 height 50
click at [508, 97] on h1 "衝刺開發 (Sprints)" at bounding box center [629, 108] width 253 height 50
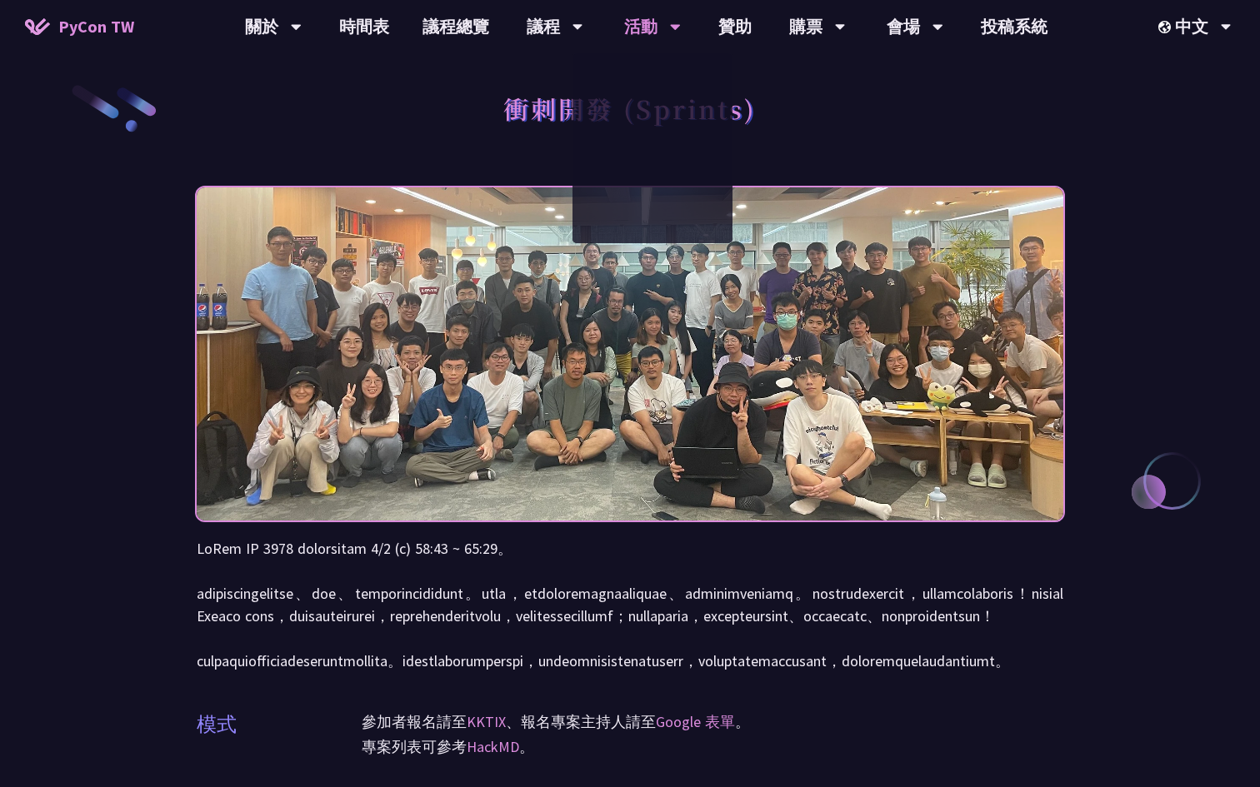
click at [810, 102] on div "衝刺開發 (Sprints)" at bounding box center [630, 126] width 866 height 87
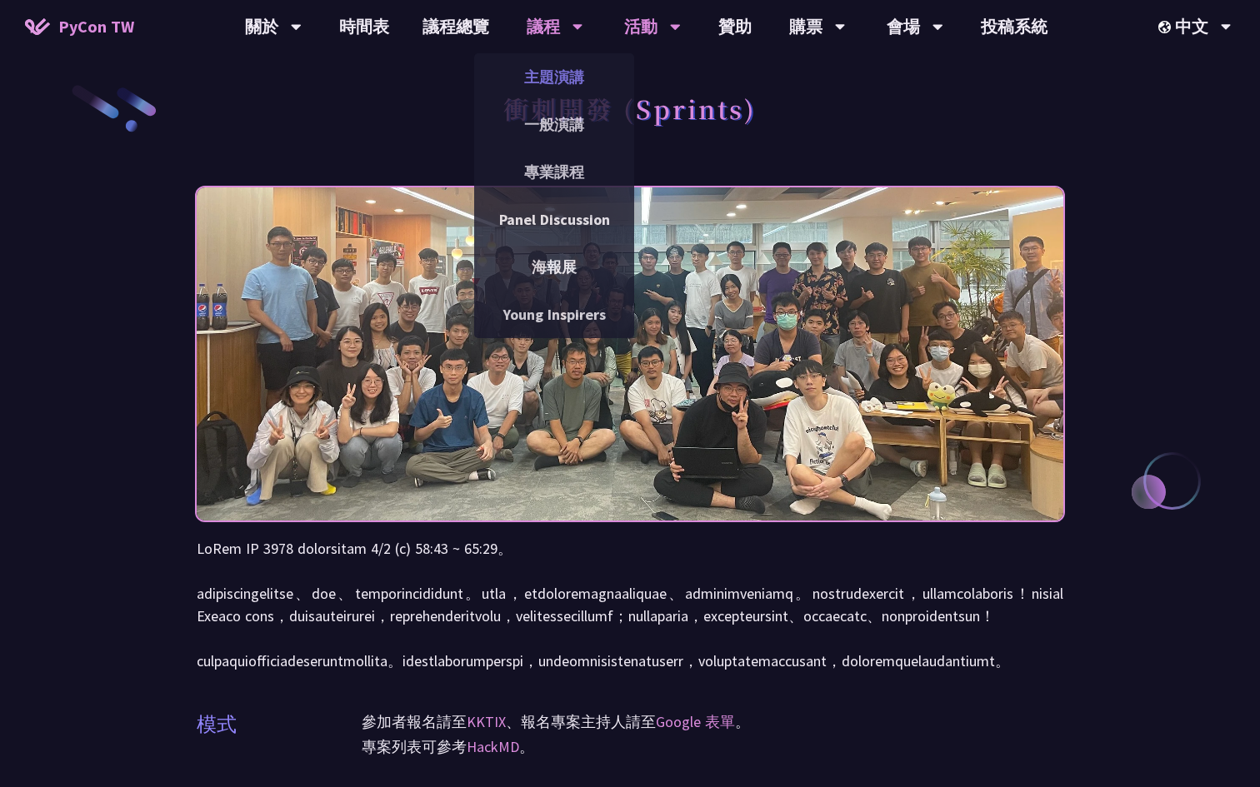
click at [555, 77] on link "主題演講" at bounding box center [554, 76] width 160 height 39
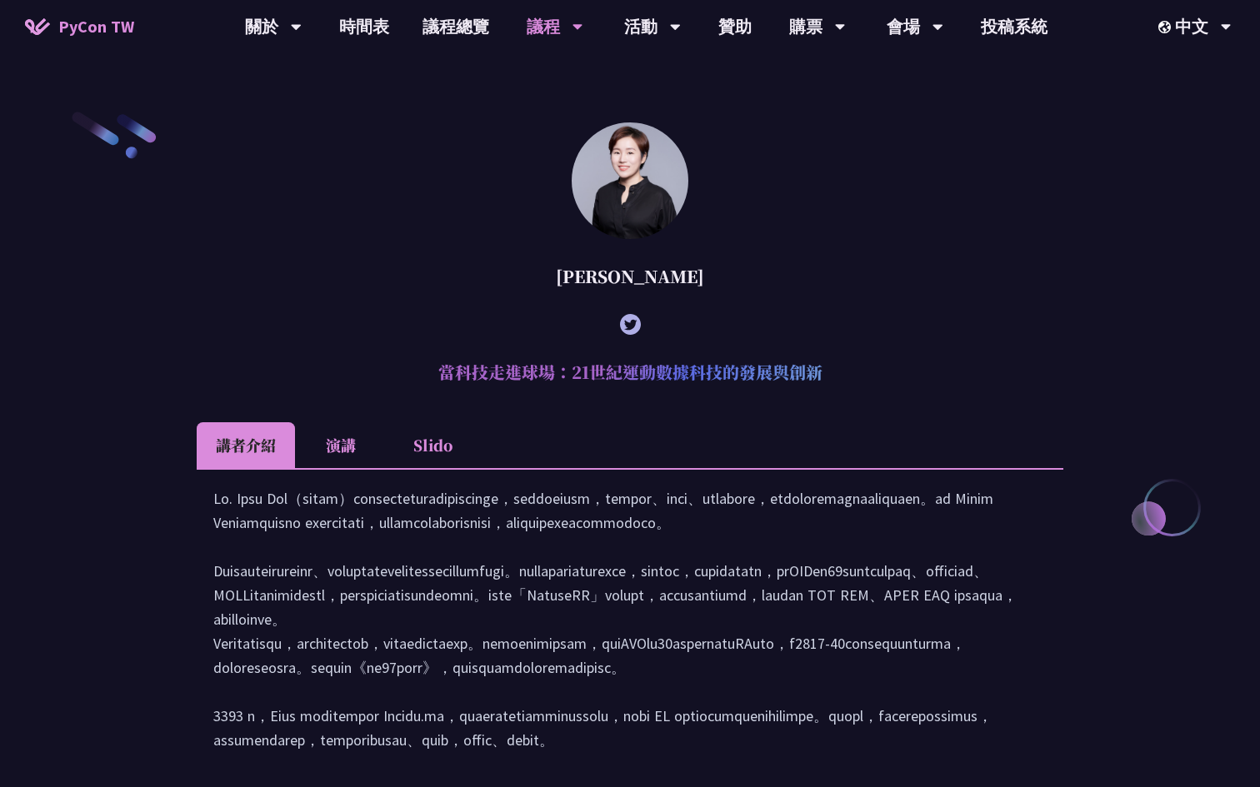
scroll to position [504, 0]
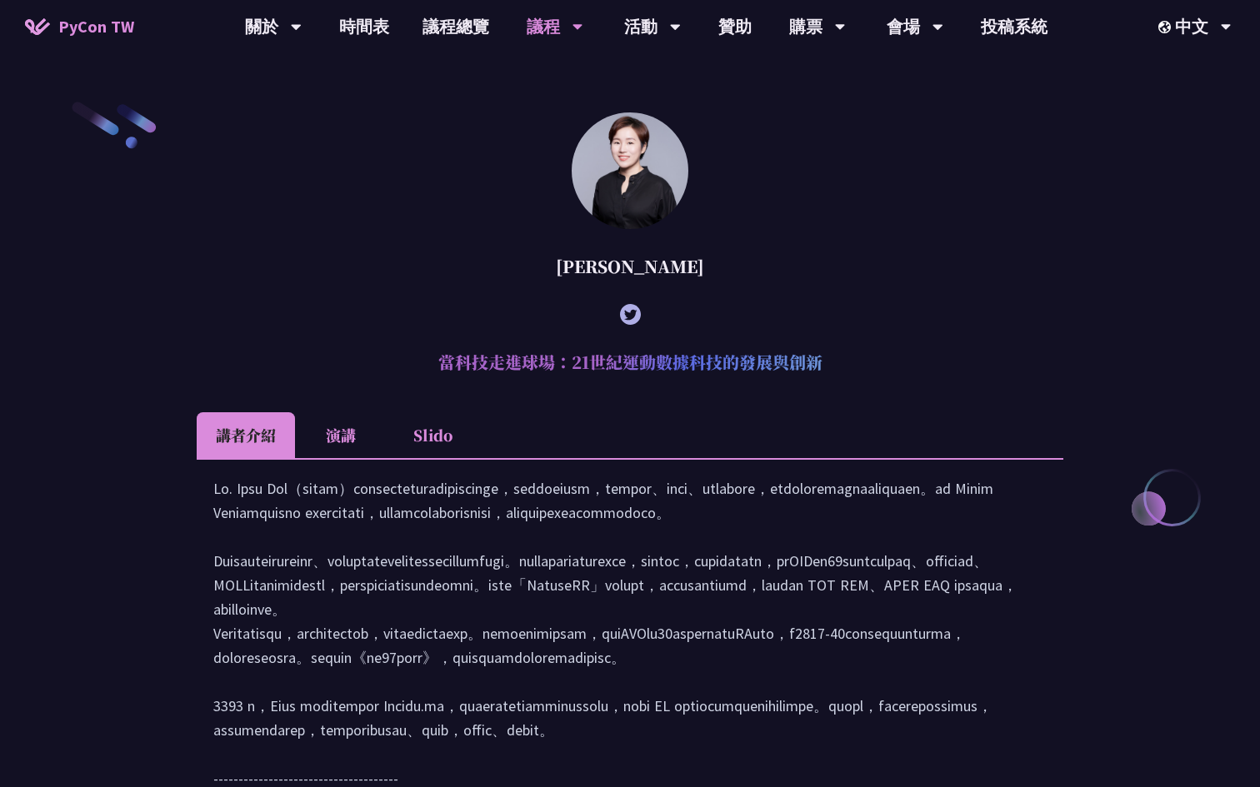
click at [610, 368] on h2 "當科技走進球場：21世紀運動數據科技的發展與創新" at bounding box center [630, 362] width 866 height 50
drag, startPoint x: 826, startPoint y: 365, endPoint x: 374, endPoint y: 353, distance: 451.7
click at [374, 353] on h2 "當科技走進球場：21世紀運動數據科技的發展與創新" at bounding box center [630, 362] width 866 height 50
click at [471, 390] on Lin "[PERSON_NAME] 當科技走進球場：21世紀運動數據科技的發展與創新 講者介紹 演講 Slido" at bounding box center [630, 504] width 866 height 784
drag, startPoint x: 437, startPoint y: 364, endPoint x: 953, endPoint y: 363, distance: 515.7
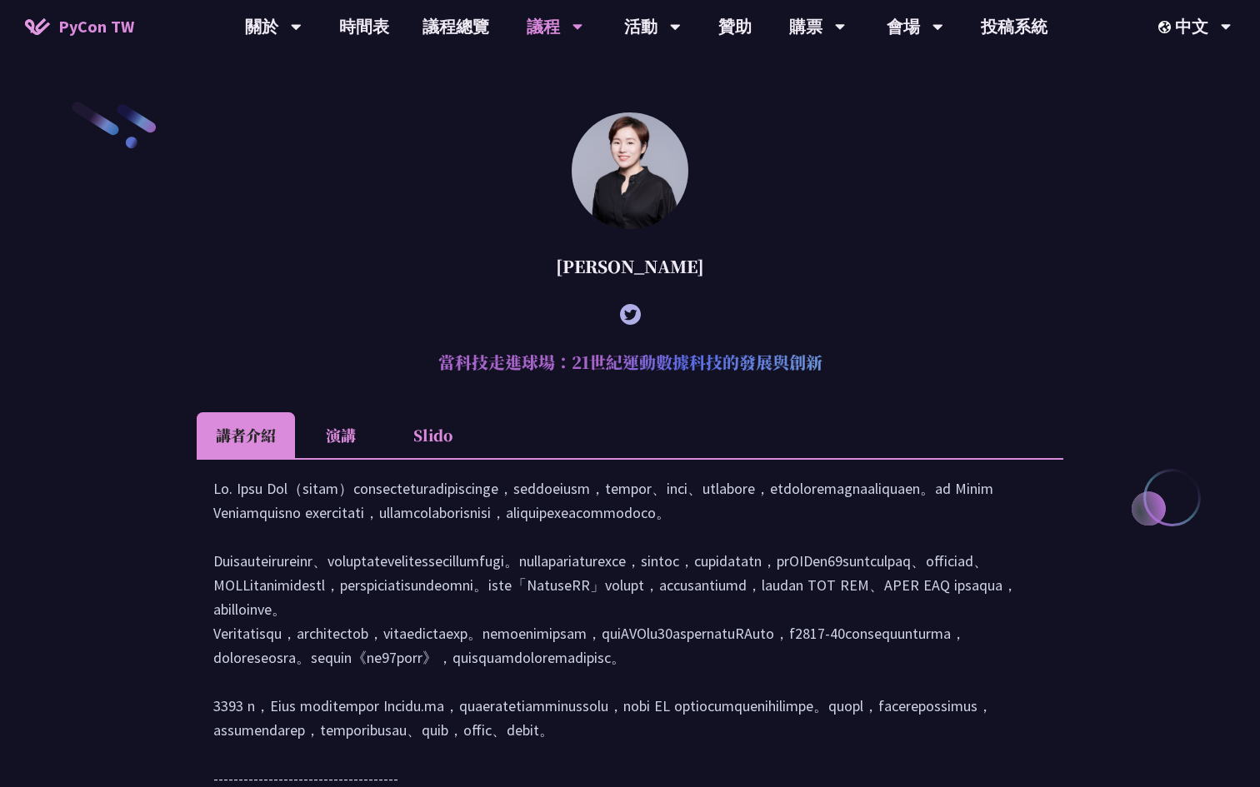
click at [951, 363] on h2 "當科技走進球場：21世紀運動數據科技的發展與創新" at bounding box center [630, 362] width 866 height 50
click at [910, 362] on h2 "當科技走進球場：21世紀運動數據科技的發展與創新" at bounding box center [630, 362] width 866 height 50
drag, startPoint x: 846, startPoint y: 363, endPoint x: 337, endPoint y: 322, distance: 509.9
click at [341, 324] on Lin "[PERSON_NAME] 當科技走進球場：21世紀運動數據科技的發展與創新 講者介紹 演講 Slido" at bounding box center [630, 504] width 866 height 784
click at [337, 322] on div at bounding box center [630, 315] width 866 height 46
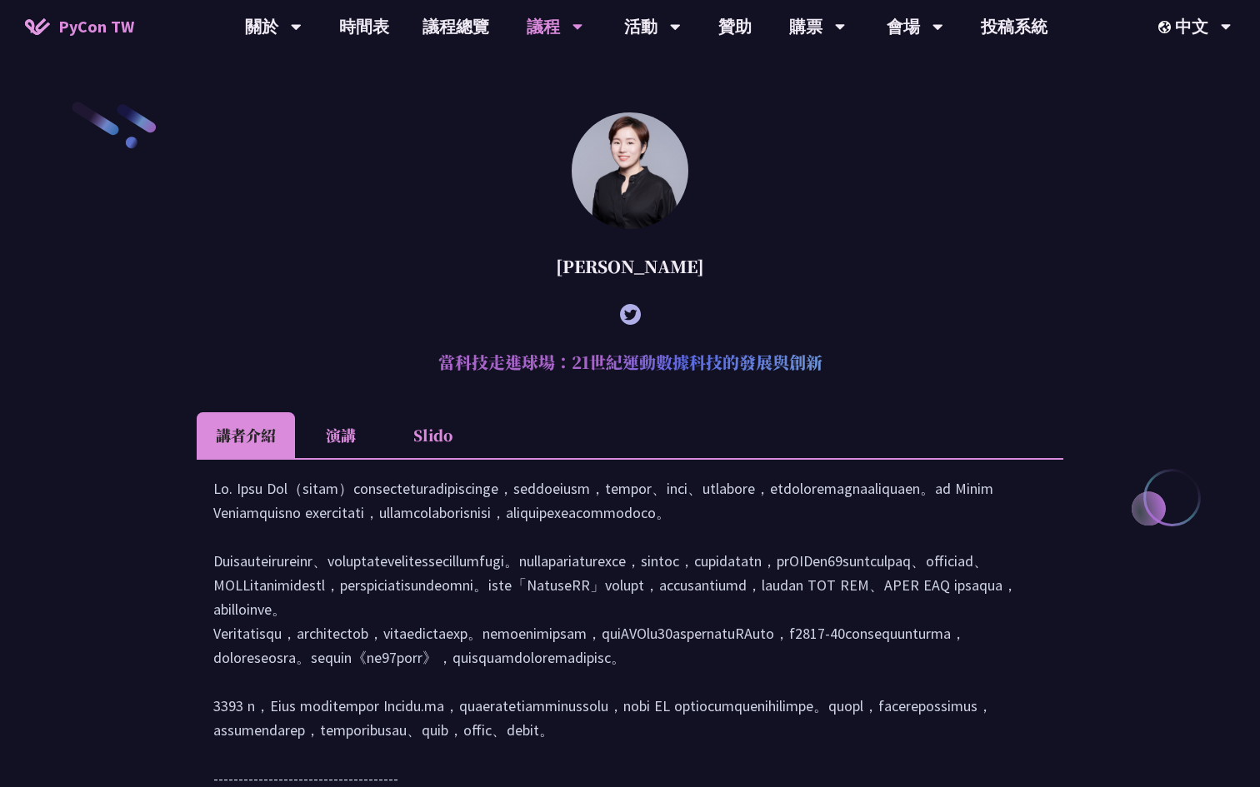
click at [661, 341] on h2 "當科技走進球場：21世紀運動數據科技的發展與創新" at bounding box center [630, 362] width 866 height 50
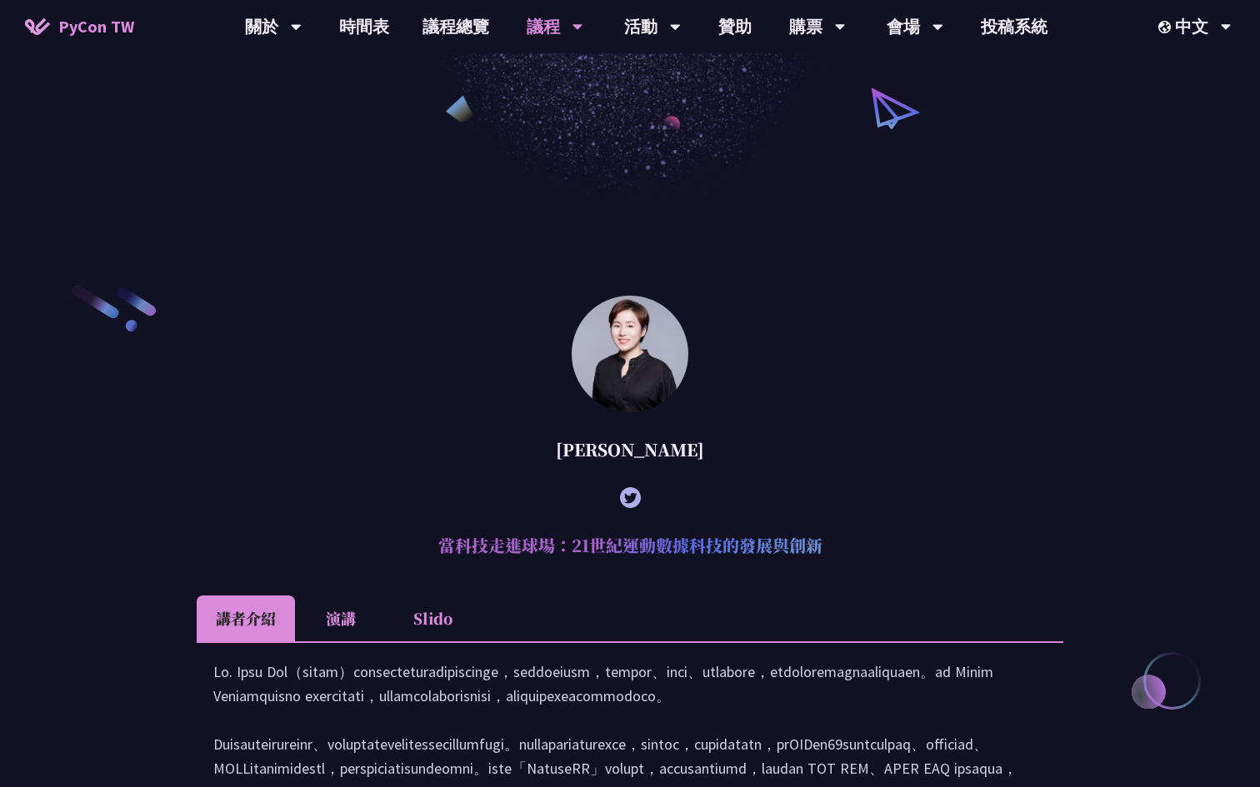
scroll to position [0, 0]
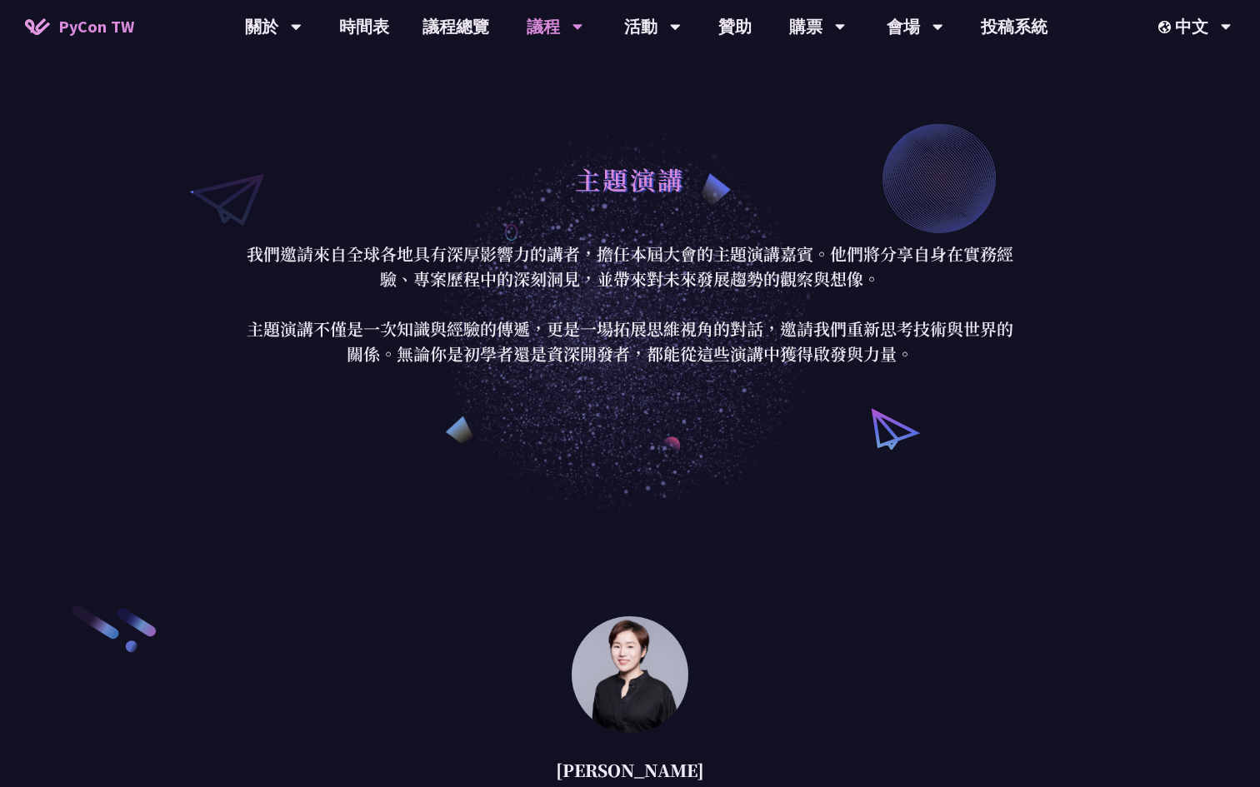
click at [127, 27] on span "PyCon TW" at bounding box center [96, 26] width 76 height 25
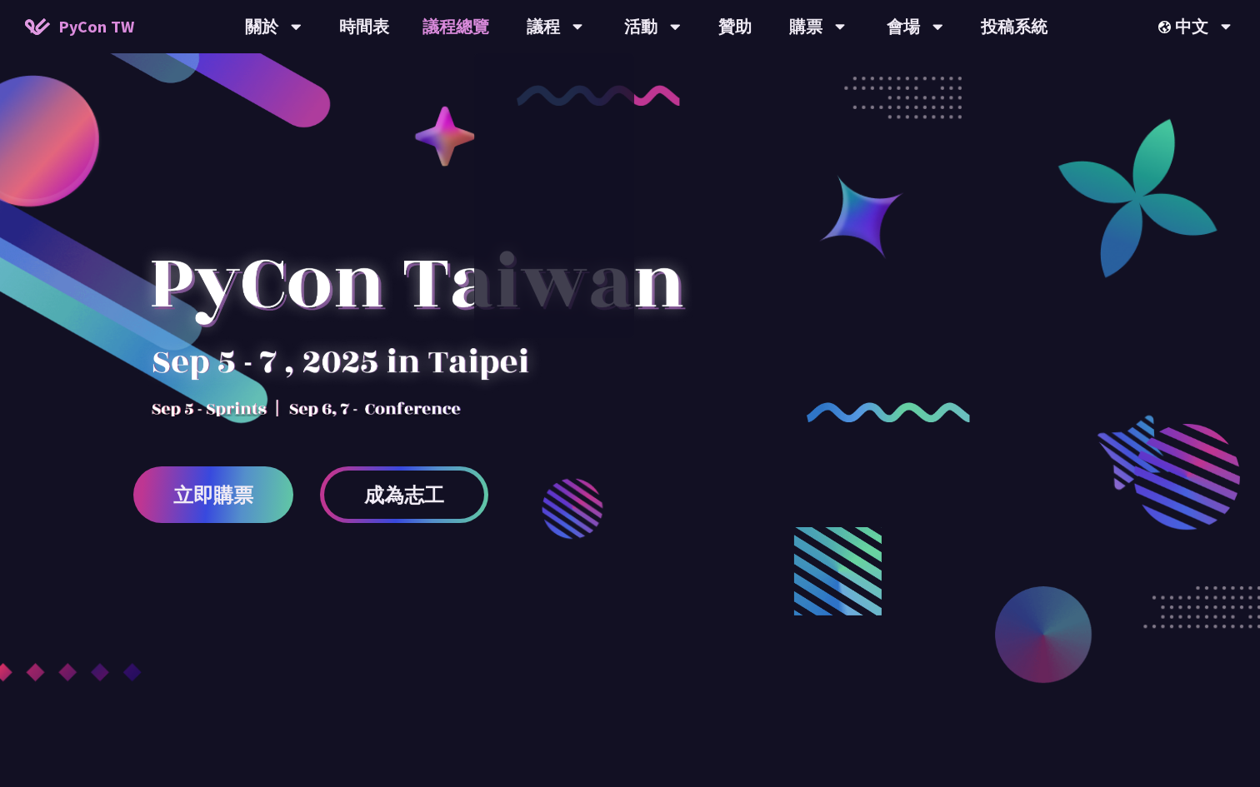
click at [463, 32] on link "議程總覽" at bounding box center [456, 26] width 100 height 53
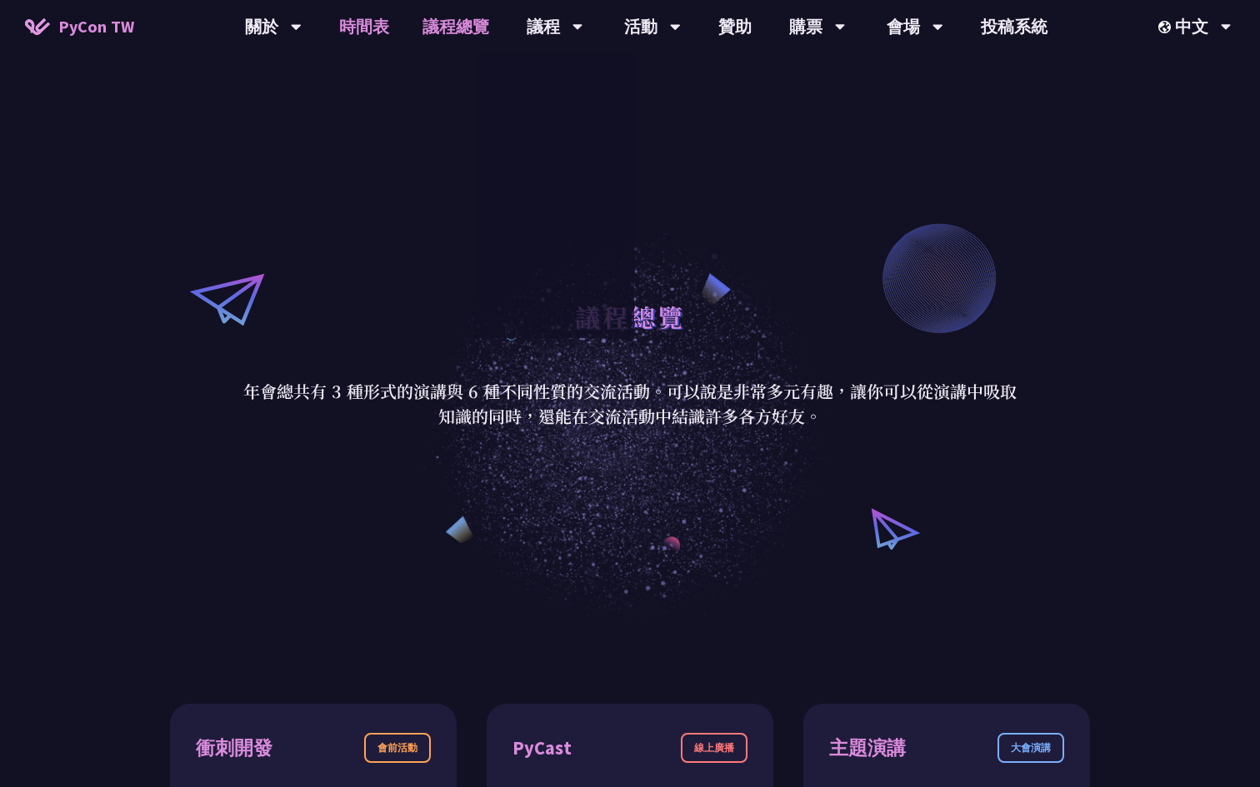
click at [363, 21] on link "時間表" at bounding box center [363, 26] width 83 height 53
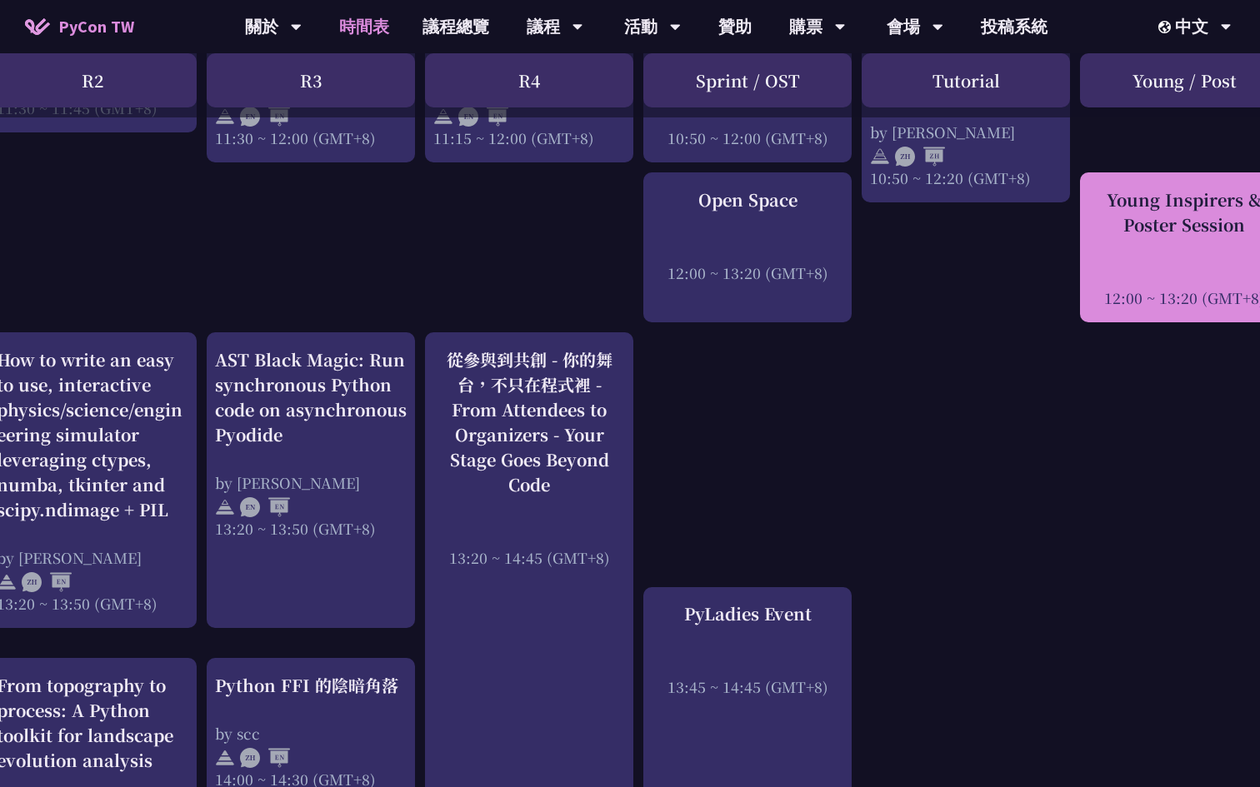
scroll to position [1195, 510]
